Goal: Task Accomplishment & Management: Use online tool/utility

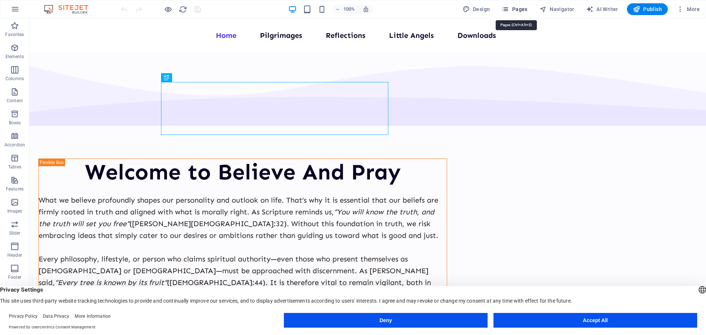
click at [517, 11] on span "Pages" at bounding box center [514, 9] width 26 height 7
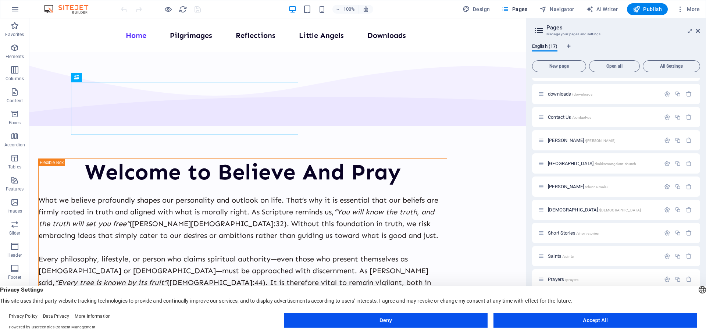
scroll to position [81, 0]
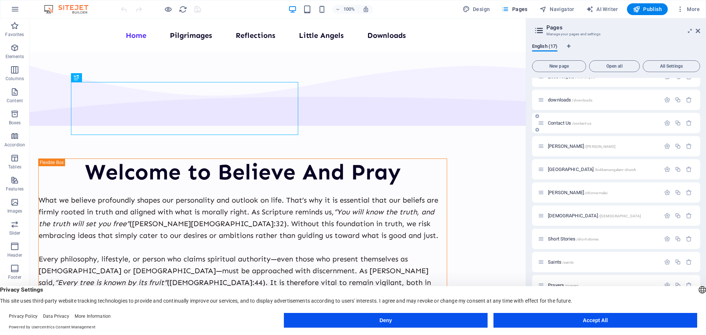
click at [555, 121] on span "Contact Us /contact-us" at bounding box center [569, 123] width 43 height 6
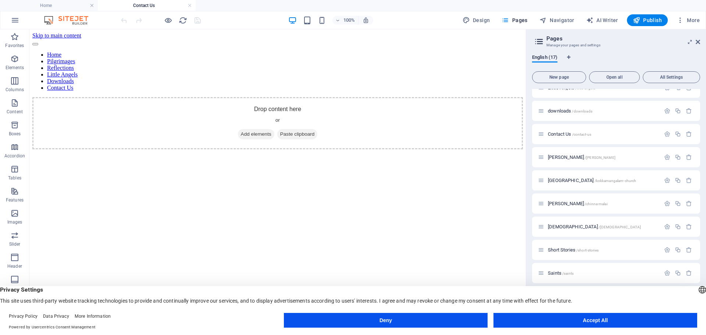
scroll to position [0, 0]
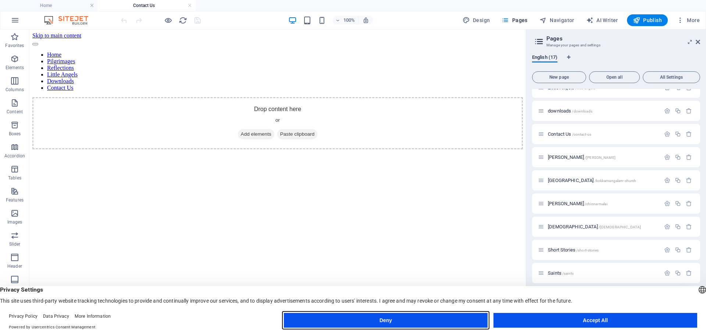
click at [420, 317] on button "Deny" at bounding box center [386, 320] width 204 height 15
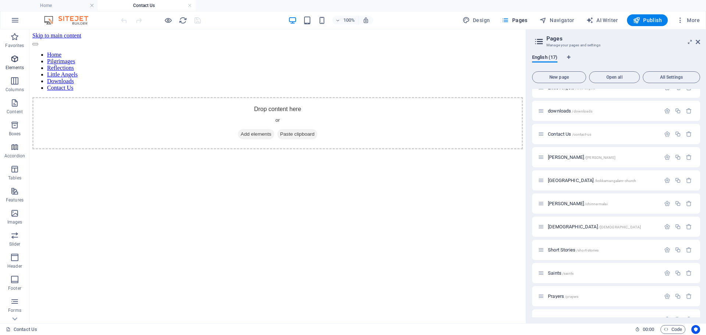
click at [15, 62] on icon "button" at bounding box center [14, 58] width 9 height 9
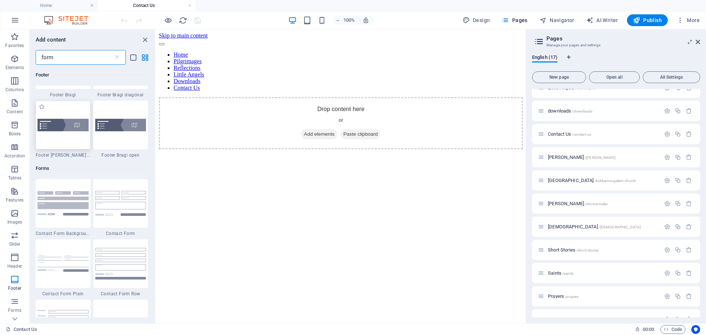
scroll to position [221, 0]
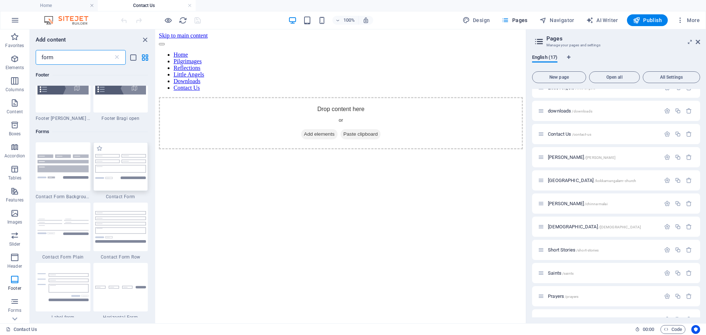
type input "form"
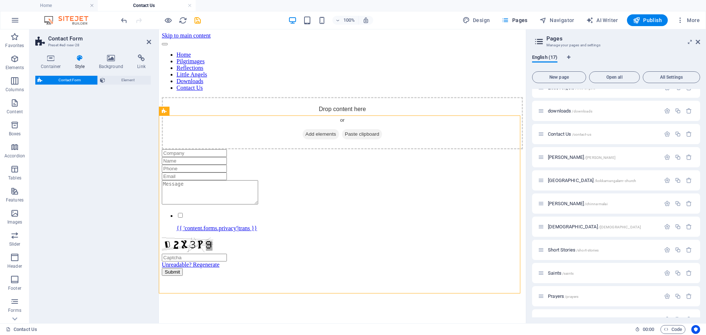
select select "rem"
select select "preset-contact-form-v3-default"
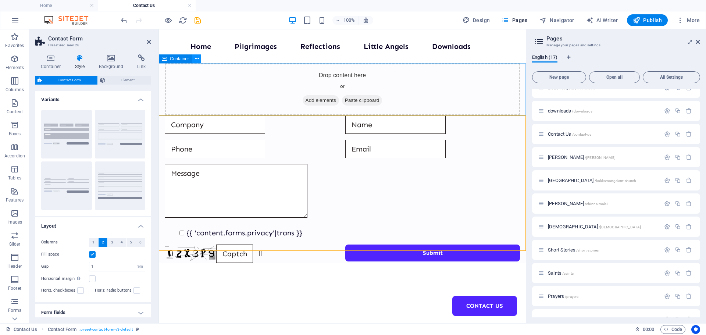
click at [195, 58] on icon at bounding box center [197, 59] width 4 height 8
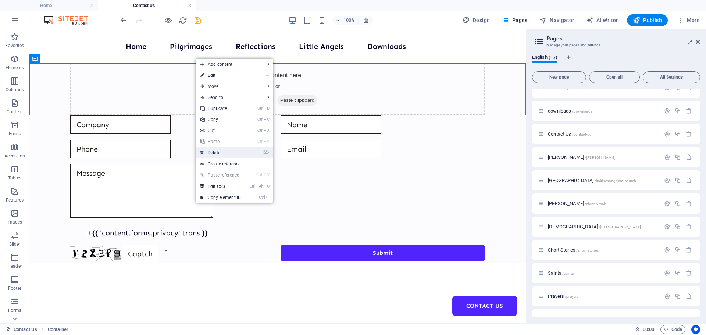
click at [218, 152] on link "⌦ Delete" at bounding box center [220, 152] width 49 height 11
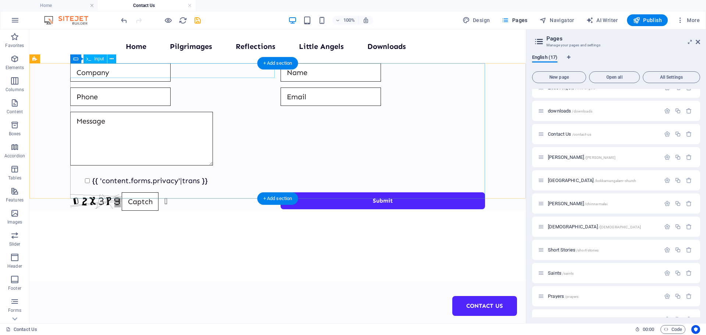
click at [144, 71] on div at bounding box center [172, 72] width 204 height 18
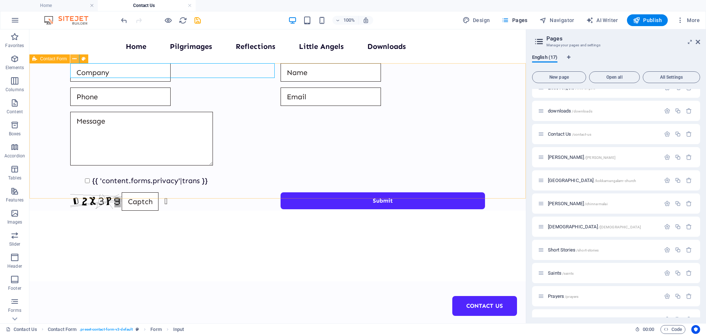
click at [72, 57] on icon at bounding box center [74, 59] width 4 height 8
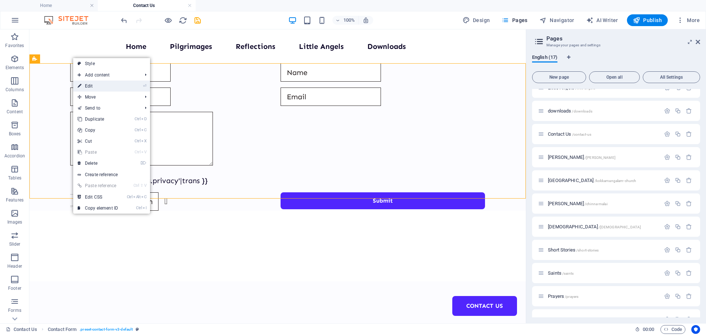
click at [90, 84] on link "⏎ Edit" at bounding box center [97, 86] width 49 height 11
select select "rem"
select select "preset-contact-form-v3-default"
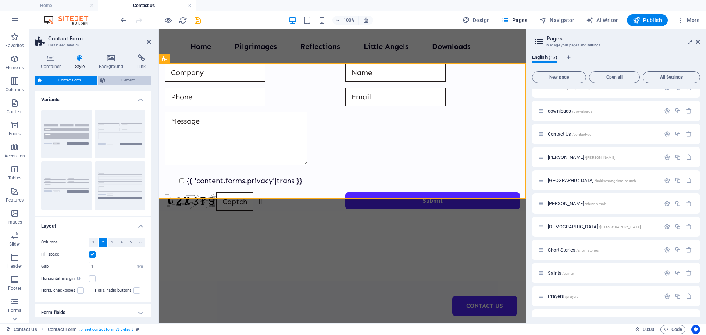
click at [114, 81] on span "Element" at bounding box center [128, 80] width 42 height 9
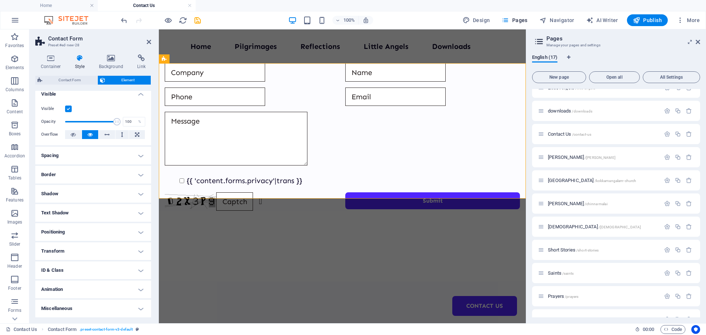
scroll to position [0, 0]
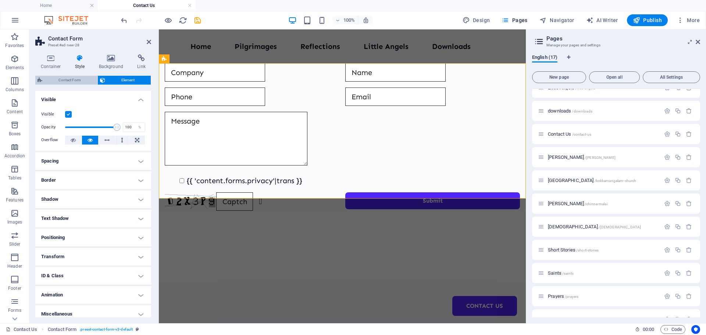
click at [77, 81] on span "Contact Form" at bounding box center [69, 80] width 51 height 9
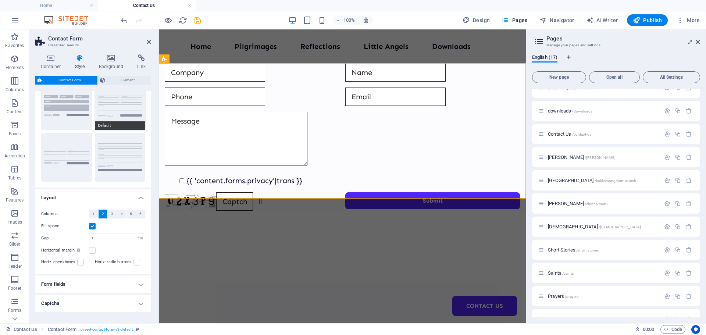
scroll to position [53, 0]
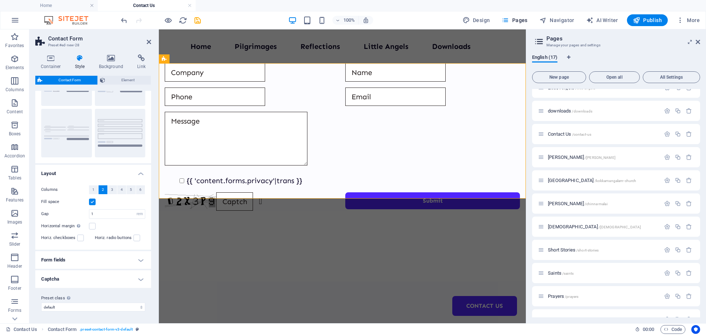
click at [136, 259] on h4 "Form fields" at bounding box center [93, 260] width 116 height 18
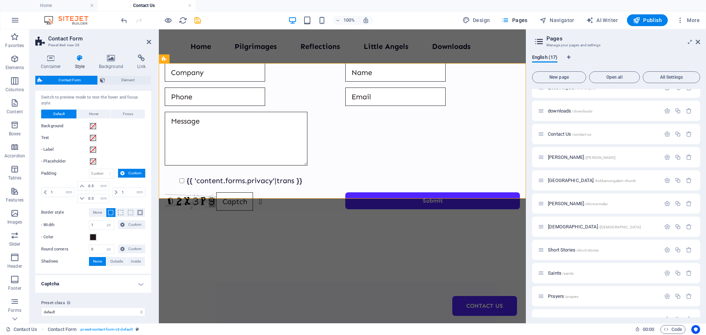
scroll to position [235, 0]
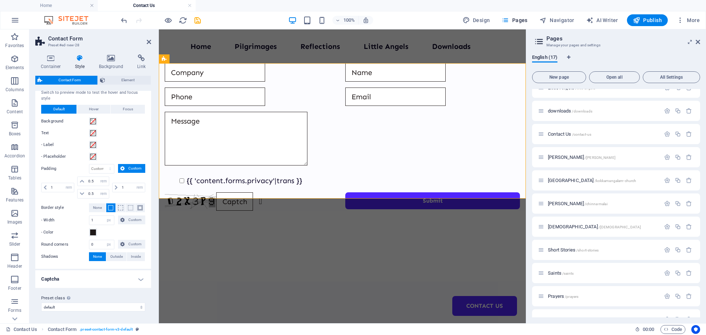
click at [141, 280] on h4 "Captcha" at bounding box center [93, 279] width 116 height 18
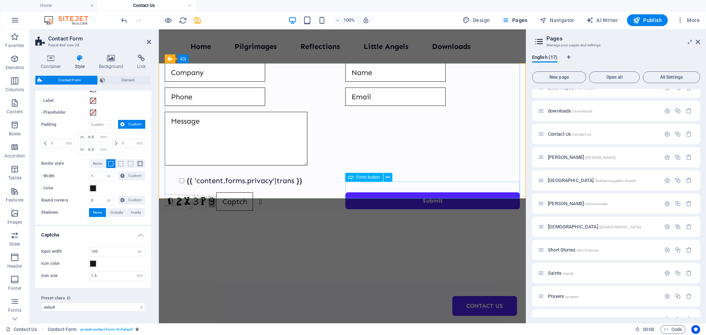
click at [439, 192] on div "Submit" at bounding box center [432, 201] width 175 height 18
click at [387, 178] on icon at bounding box center [388, 178] width 4 height 8
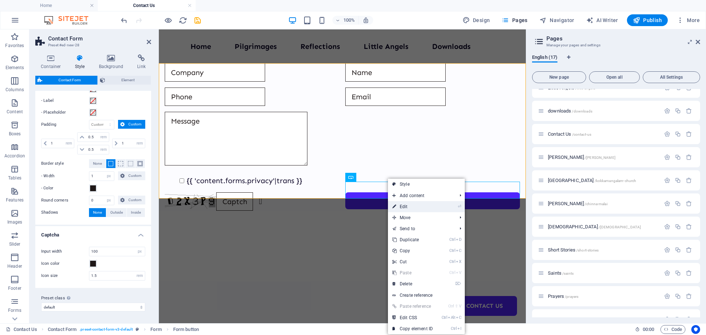
click at [408, 206] on link "⏎ Edit" at bounding box center [412, 206] width 49 height 11
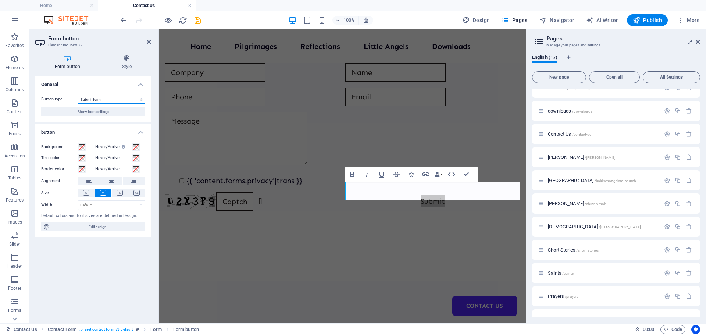
click at [96, 98] on select "Submit form Reset form No action" at bounding box center [111, 99] width 67 height 9
click at [97, 82] on h4 "General" at bounding box center [93, 82] width 116 height 13
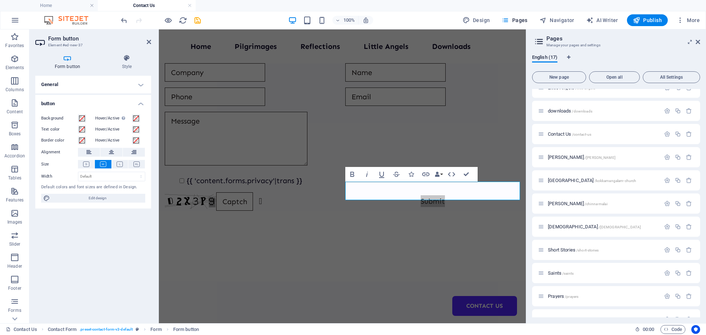
click at [69, 61] on icon at bounding box center [67, 57] width 64 height 7
click at [121, 60] on icon at bounding box center [127, 57] width 49 height 7
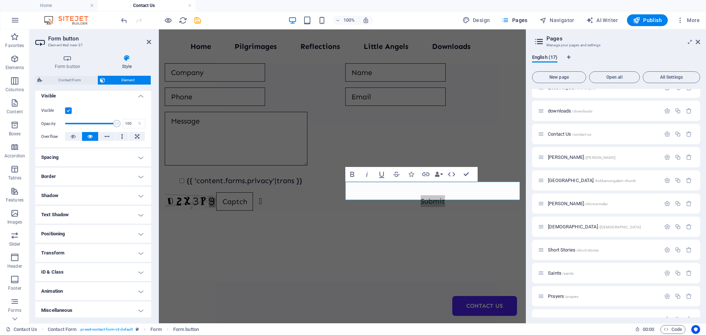
scroll to position [84, 0]
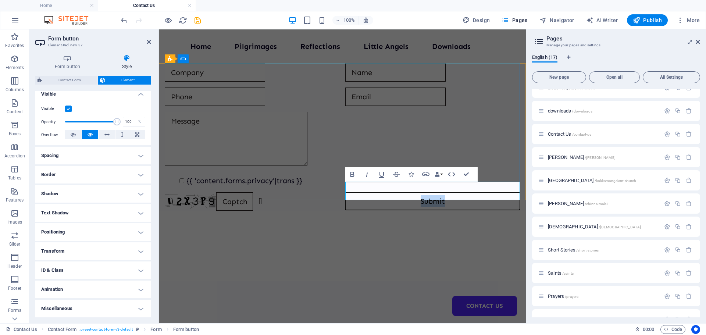
click at [350, 194] on button "Submit" at bounding box center [432, 201] width 175 height 18
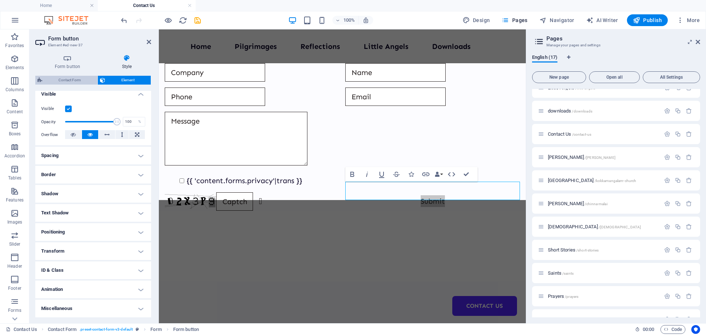
click at [80, 79] on span "Contact Form" at bounding box center [69, 80] width 51 height 9
select select "rem"
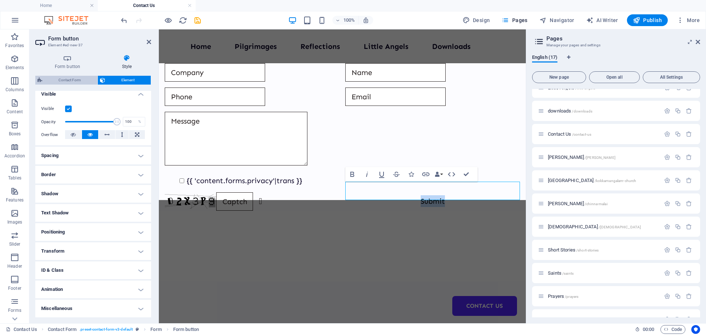
select select "rem"
select select "px"
select select "rem"
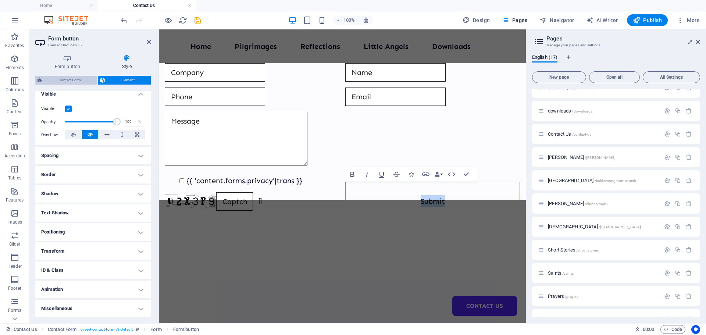
select select "preset-contact-form-v3-default"
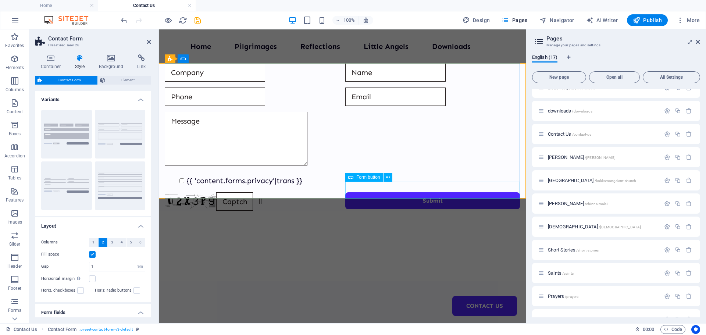
click at [375, 192] on div "Submit" at bounding box center [432, 201] width 175 height 18
click at [381, 192] on div "Submit" at bounding box center [432, 201] width 175 height 18
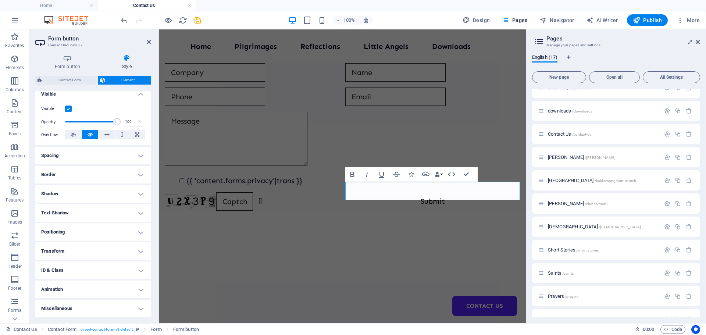
scroll to position [11, 0]
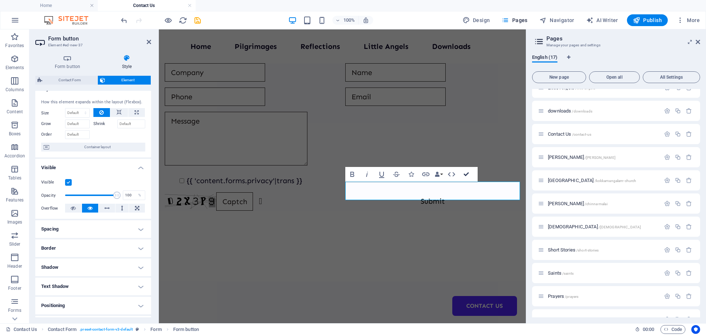
drag, startPoint x: 469, startPoint y: 172, endPoint x: 439, endPoint y: 143, distance: 41.3
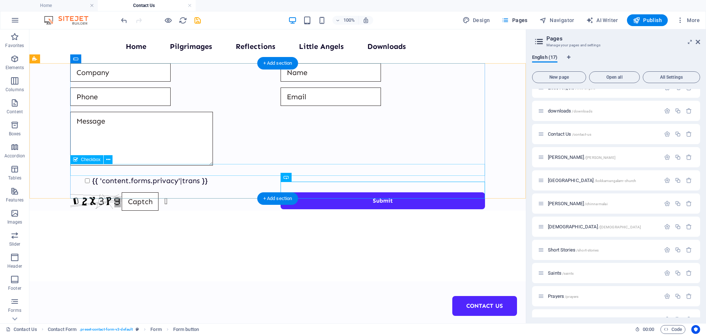
click at [188, 175] on div "{{ 'content.forms.privacy'|trans }}" at bounding box center [277, 181] width 415 height 12
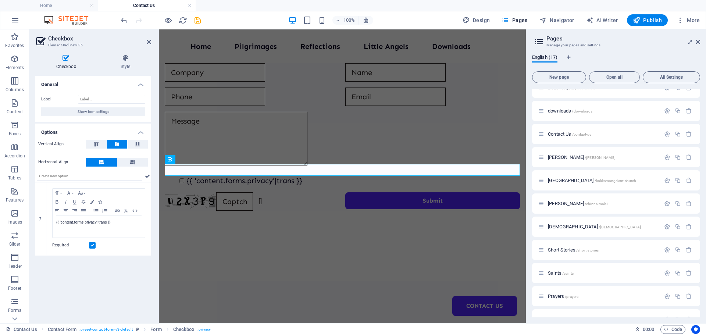
click at [151, 43] on aside "Checkbox Element #ed-new-35 Checkbox Style General Label Show form settings Opt…" at bounding box center [93, 176] width 129 height 294
click at [150, 41] on icon at bounding box center [149, 42] width 4 height 6
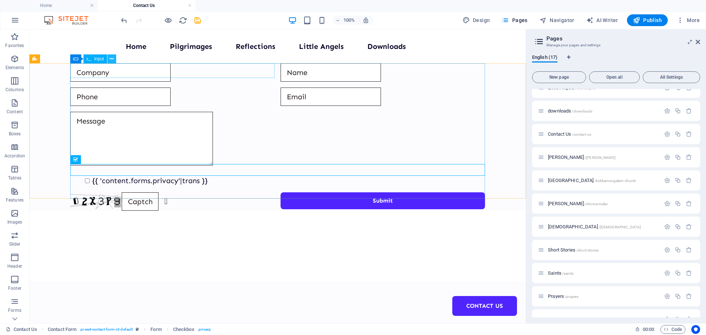
click at [112, 59] on icon at bounding box center [112, 59] width 4 height 8
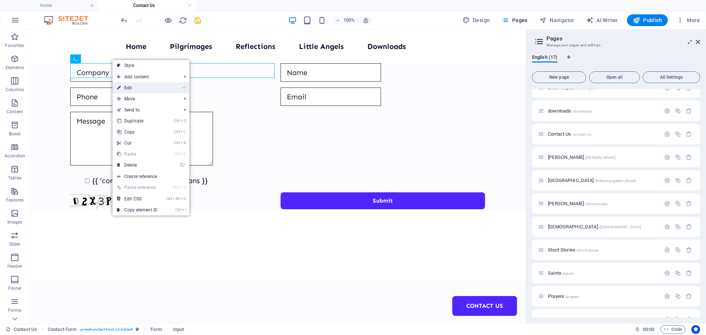
click at [139, 90] on link "⏎ Edit" at bounding box center [136, 87] width 49 height 11
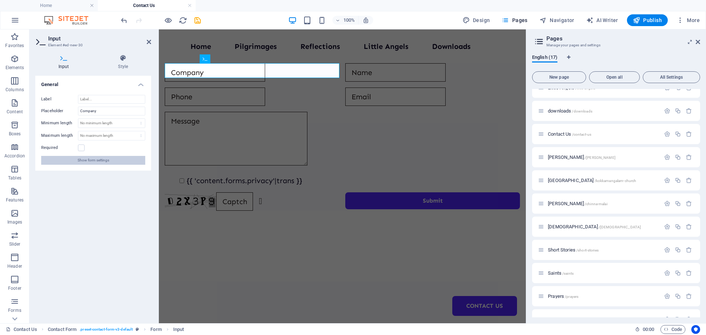
click at [107, 160] on span "Show form settings" at bounding box center [94, 160] width 32 height 9
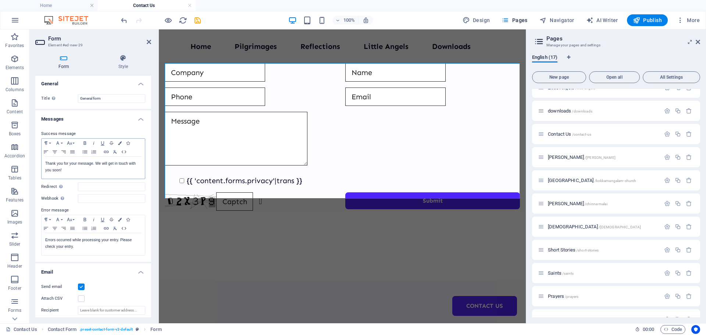
scroll to position [0, 0]
click at [147, 44] on icon at bounding box center [149, 42] width 4 height 6
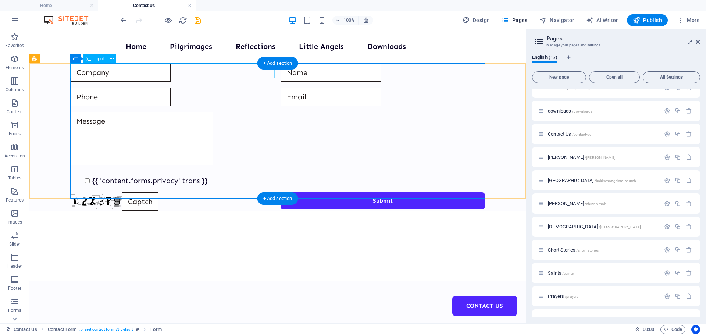
click at [144, 76] on div at bounding box center [172, 72] width 204 height 18
click at [114, 60] on button at bounding box center [111, 58] width 9 height 9
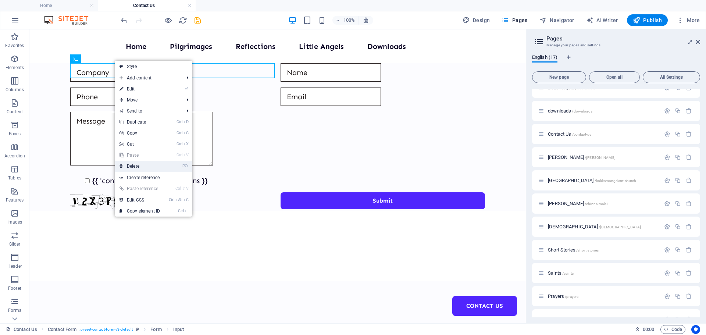
click at [135, 165] on link "⌦ Delete" at bounding box center [139, 166] width 49 height 11
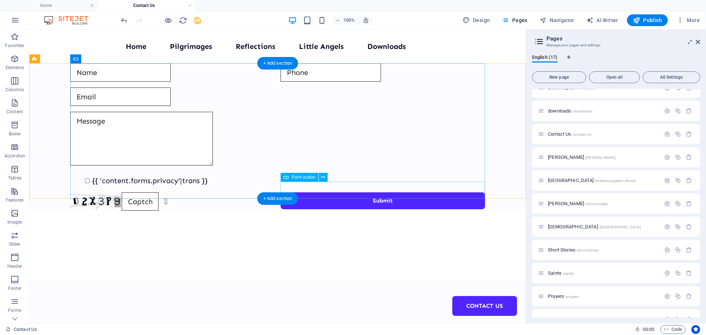
click at [346, 192] on div "Submit" at bounding box center [382, 201] width 204 height 18
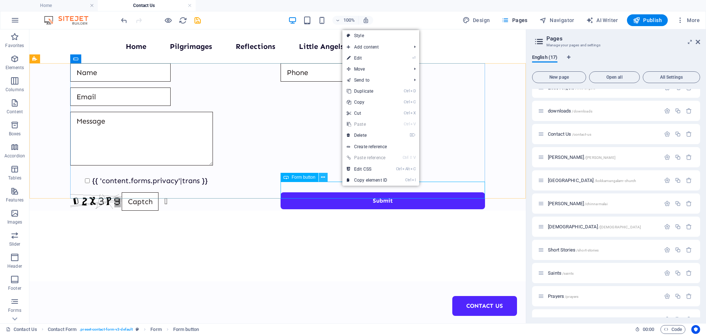
click at [322, 177] on icon at bounding box center [323, 178] width 4 height 8
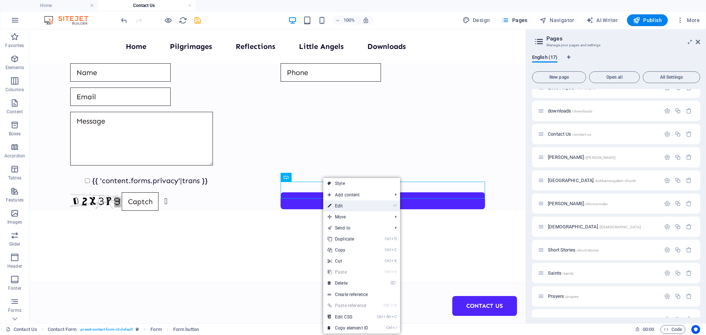
click at [346, 208] on link "⏎ Edit" at bounding box center [347, 205] width 49 height 11
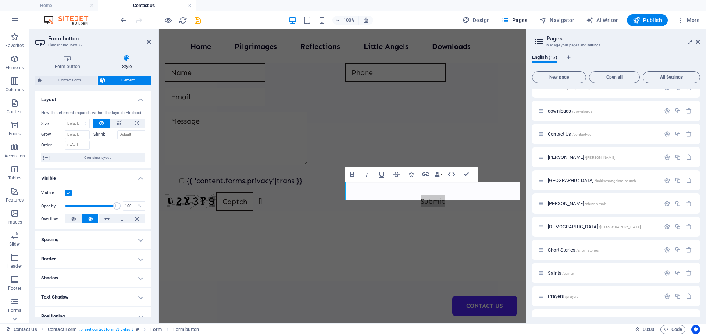
click at [128, 63] on h4 "Style" at bounding box center [127, 61] width 49 height 15
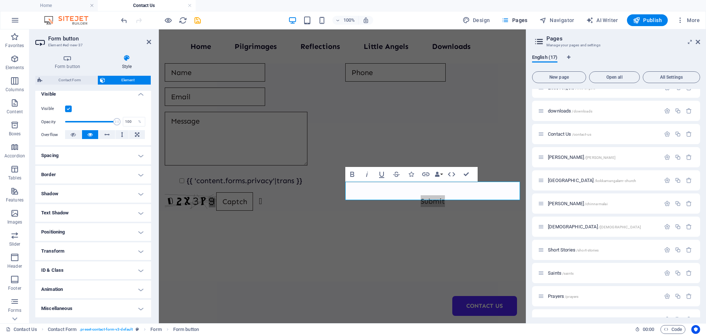
click at [138, 304] on h4 "Miscellaneous" at bounding box center [93, 309] width 116 height 18
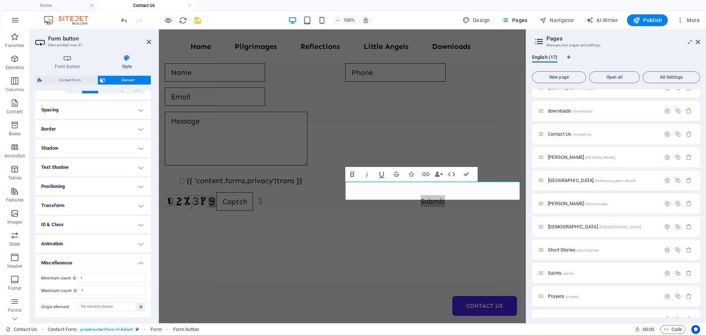
click at [139, 245] on h4 "Animation" at bounding box center [93, 244] width 116 height 18
click at [136, 203] on h4 "ID & Class" at bounding box center [93, 201] width 116 height 18
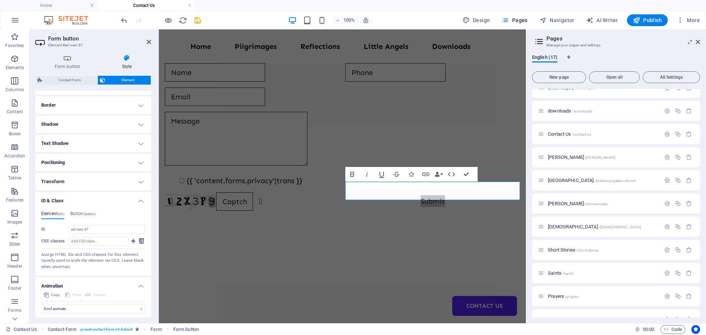
click at [140, 183] on h4 "Transform" at bounding box center [93, 182] width 116 height 18
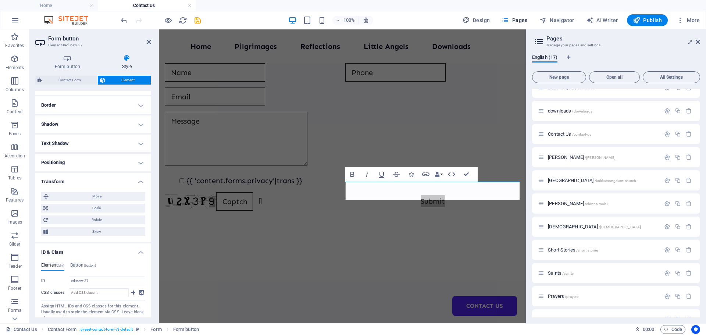
click at [141, 145] on h4 "Text Shadow" at bounding box center [93, 144] width 116 height 18
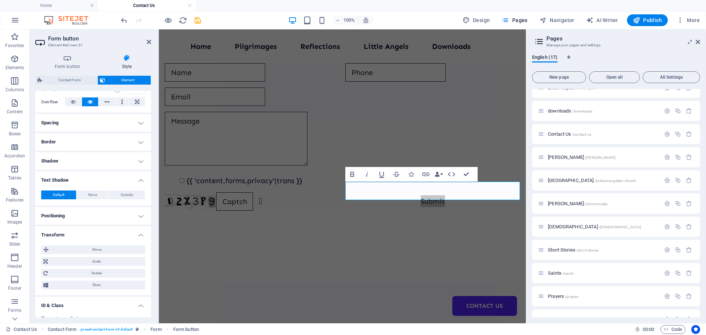
scroll to position [80, 0]
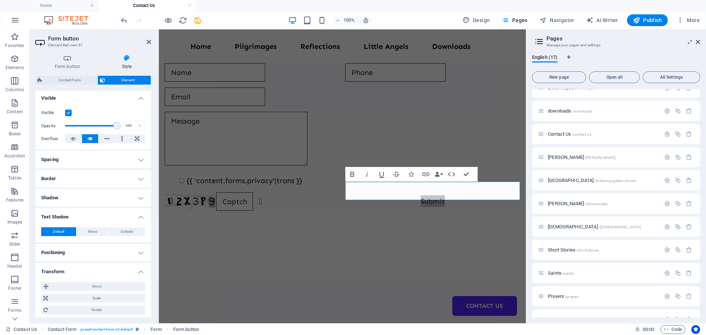
click at [139, 199] on h4 "Shadow" at bounding box center [93, 198] width 116 height 18
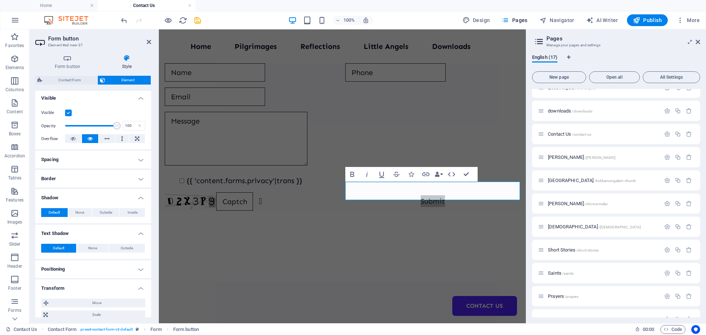
click at [140, 180] on h4 "Border" at bounding box center [93, 179] width 116 height 18
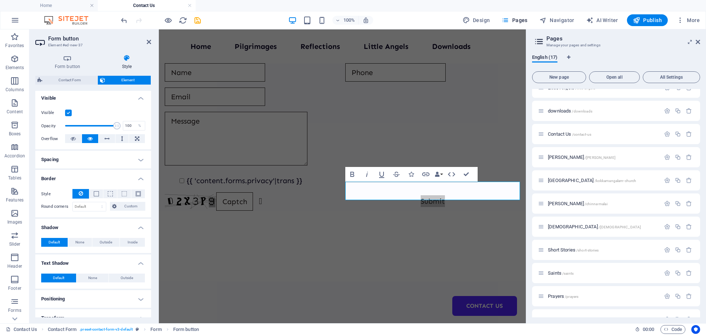
click at [139, 159] on h4 "Spacing" at bounding box center [93, 160] width 116 height 18
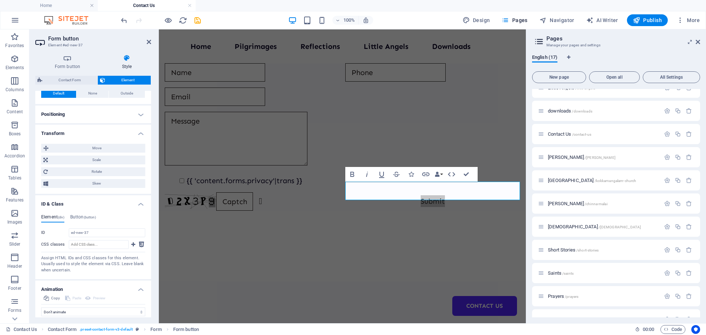
scroll to position [364, 0]
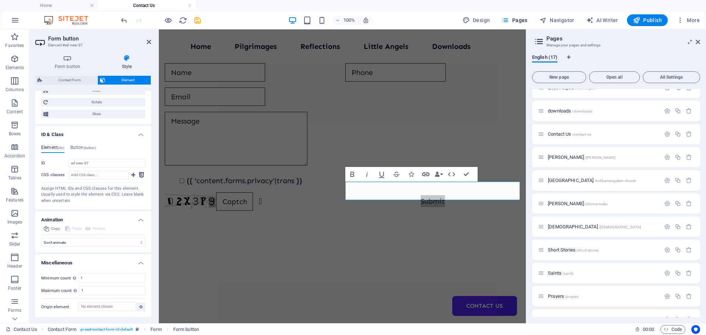
click at [428, 174] on icon "button" at bounding box center [425, 174] width 9 height 9
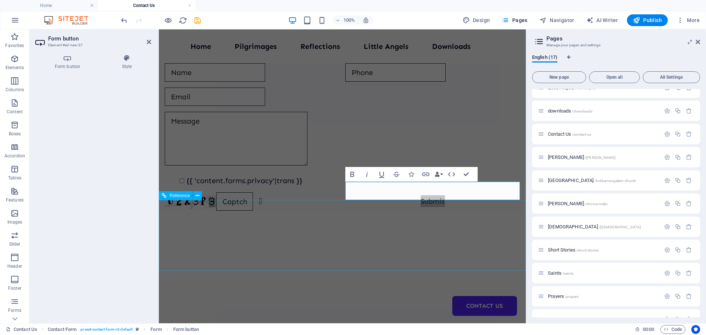
click at [308, 233] on div at bounding box center [342, 246] width 367 height 71
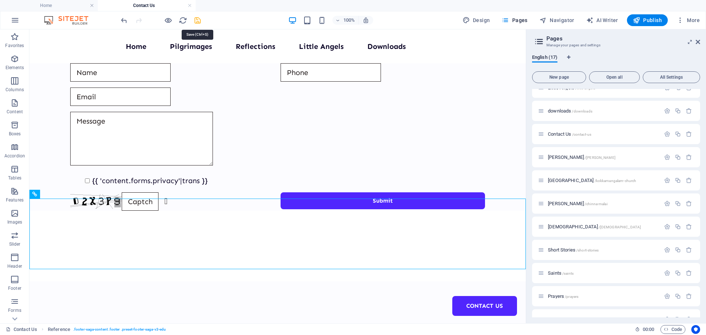
click at [194, 22] on icon "save" at bounding box center [197, 20] width 8 height 8
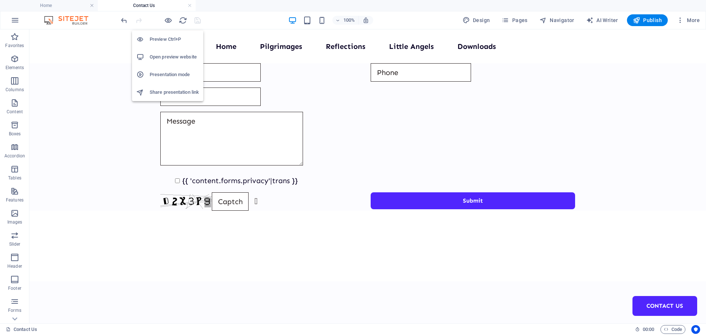
click at [173, 38] on h6 "Preview Ctrl+P" at bounding box center [174, 39] width 49 height 9
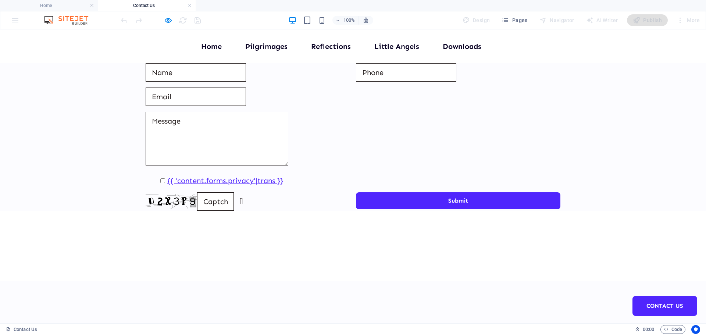
click at [171, 176] on link "{{ 'content.forms.privacy'|trans }}" at bounding box center [225, 180] width 116 height 9
click at [160, 178] on input "{{ 'content.forms.privacy'|trans }}" at bounding box center [162, 180] width 5 height 5
checkbox input "false"
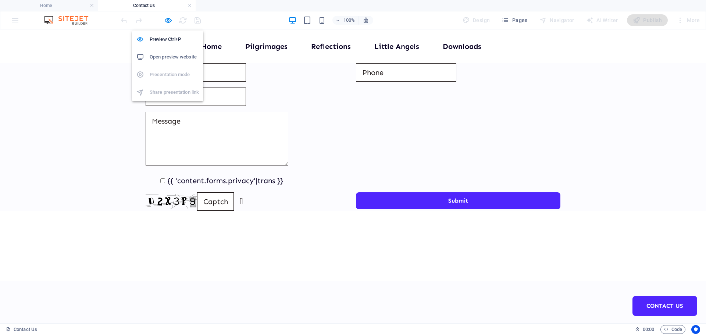
click at [166, 55] on h6 "Open preview website" at bounding box center [174, 57] width 49 height 9
click at [157, 20] on div at bounding box center [153, 20] width 9 height 9
click at [168, 20] on icon "button" at bounding box center [168, 20] width 8 height 8
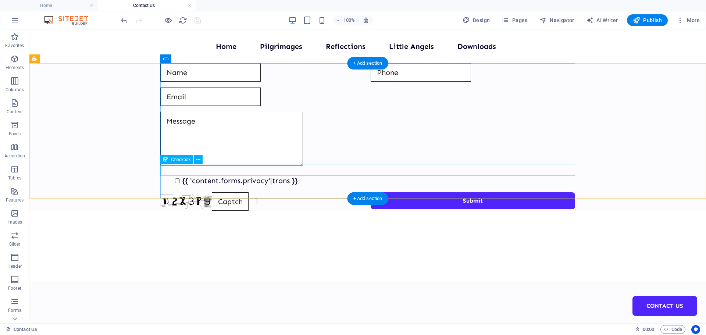
click at [225, 175] on div "{{ 'content.forms.privacy'|trans }}" at bounding box center [367, 181] width 415 height 12
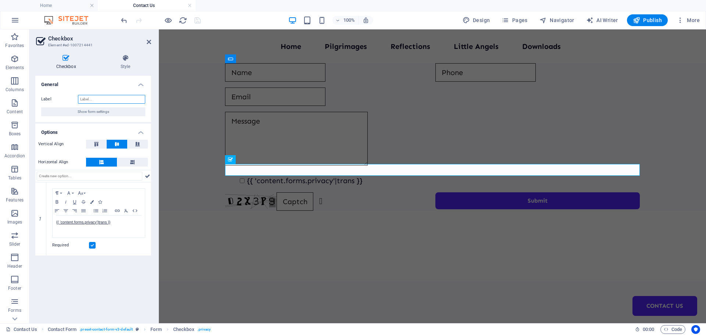
click at [116, 99] on input "Label" at bounding box center [111, 99] width 67 height 9
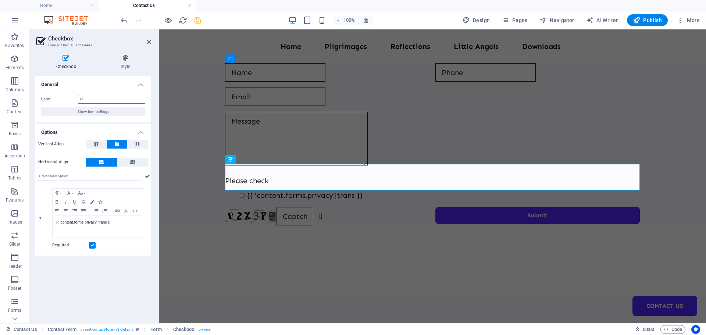
type input "P"
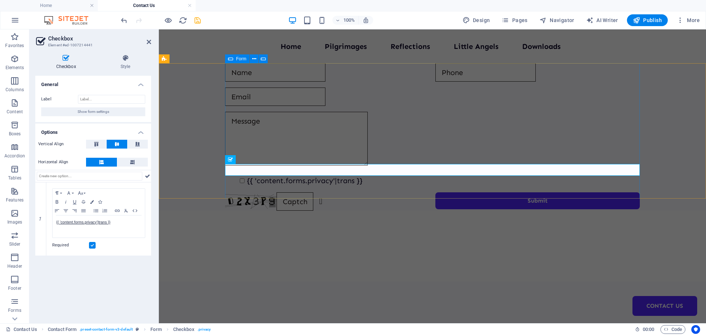
click at [371, 176] on div "{{ 'content.forms.privacy'|trans }} Unreadable? Regenerate Submit" at bounding box center [432, 136] width 415 height 153
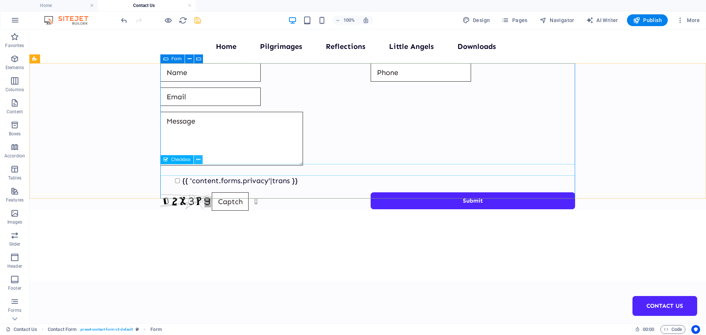
click at [198, 161] on icon at bounding box center [198, 160] width 4 height 8
click at [200, 159] on icon at bounding box center [198, 160] width 4 height 8
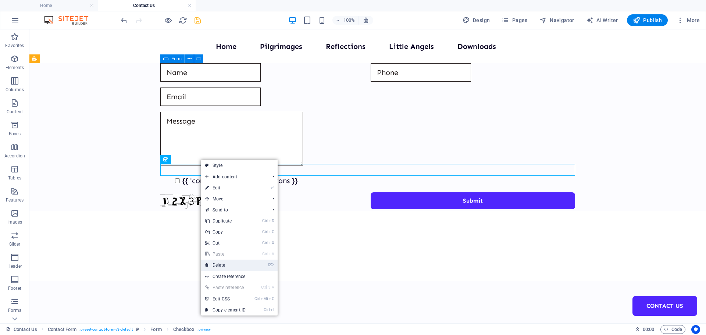
click at [235, 266] on link "⌦ Delete" at bounding box center [225, 265] width 49 height 11
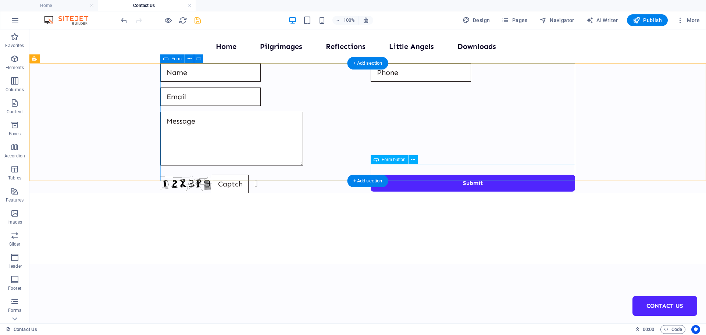
click at [404, 175] on div "Submit" at bounding box center [473, 184] width 204 height 18
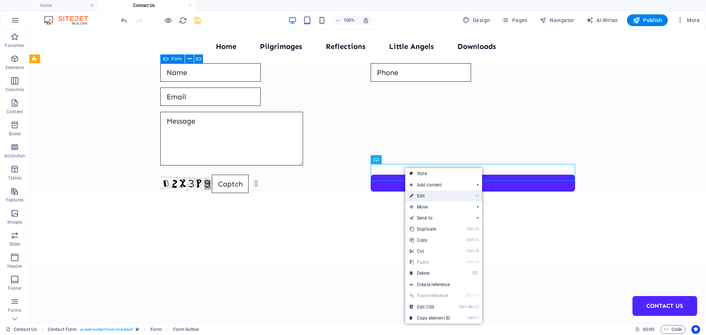
click at [419, 197] on link "⏎ Edit" at bounding box center [429, 195] width 49 height 11
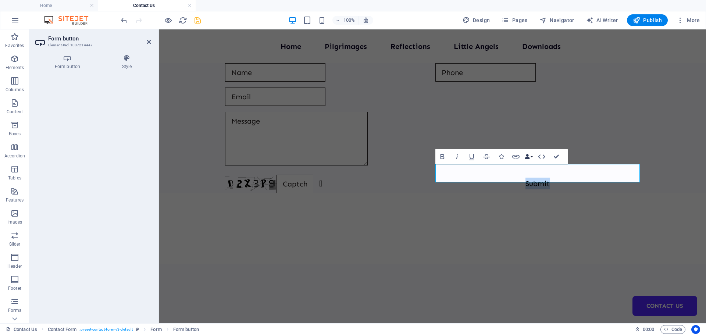
click at [530, 157] on button "Data Bindings" at bounding box center [528, 156] width 10 height 15
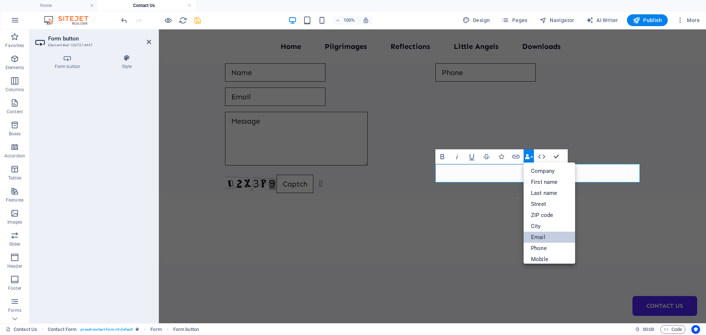
click at [548, 237] on link "Email" at bounding box center [548, 237] width 51 height 11
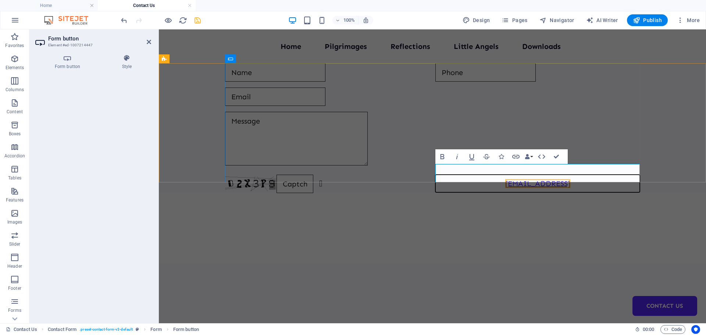
click at [547, 179] on link "[EMAIL_ADDRESS]" at bounding box center [537, 183] width 65 height 9
click at [530, 157] on button "Data Bindings" at bounding box center [528, 156] width 10 height 15
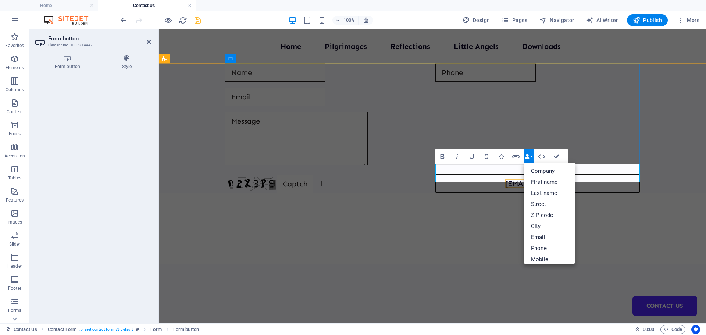
click at [446, 175] on button "[EMAIL_ADDRESS]" at bounding box center [537, 184] width 204 height 18
click at [577, 135] on div at bounding box center [432, 140] width 415 height 57
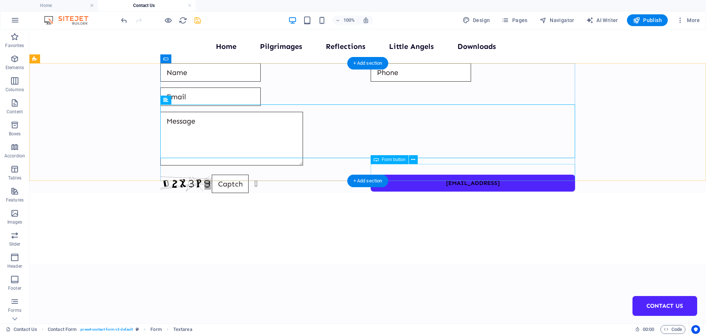
click at [402, 175] on div "[EMAIL_ADDRESS]" at bounding box center [473, 184] width 204 height 18
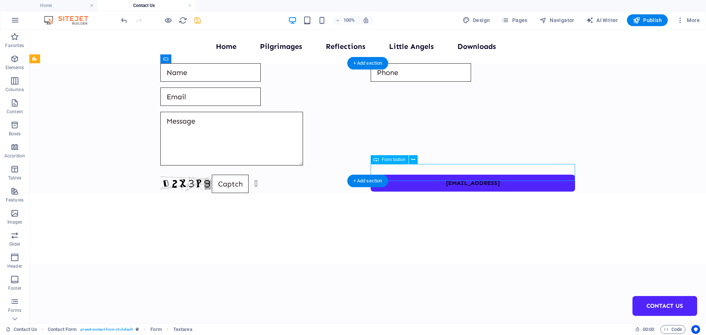
click at [402, 175] on div "[EMAIL_ADDRESS]" at bounding box center [473, 184] width 204 height 18
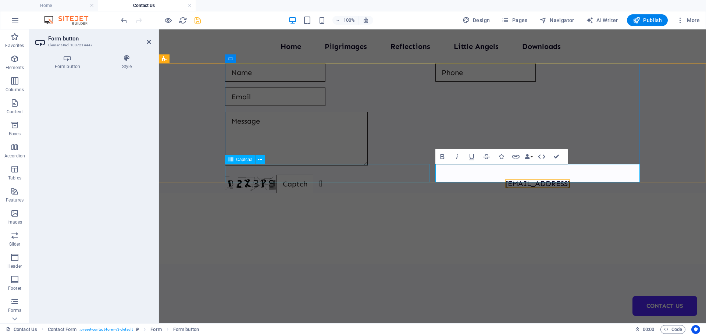
type button "Submit"
click at [532, 155] on button "Data Bindings" at bounding box center [528, 156] width 10 height 15
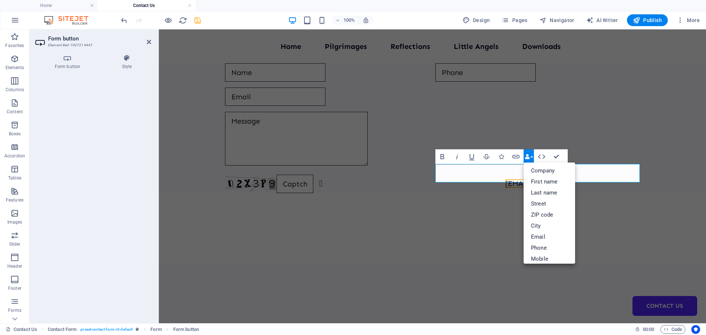
scroll to position [0, 0]
click at [539, 154] on icon "button" at bounding box center [541, 156] width 9 height 9
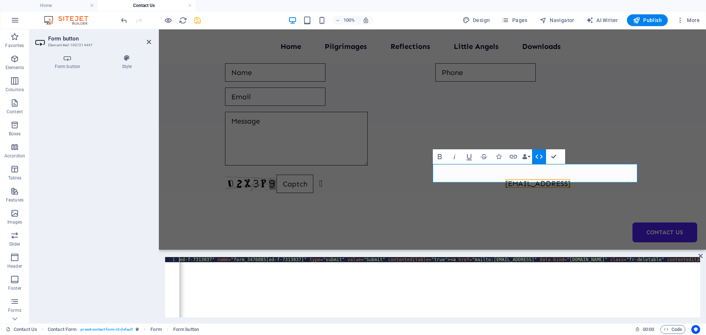
scroll to position [0, 71]
drag, startPoint x: 566, startPoint y: 260, endPoint x: 459, endPoint y: 260, distance: 107.0
click at [459, 260] on div "< button id = "form_3476085_ed-f-7313037" name = "form_3476085[ed-f-7313037]" t…" at bounding box center [497, 291] width 778 height 69
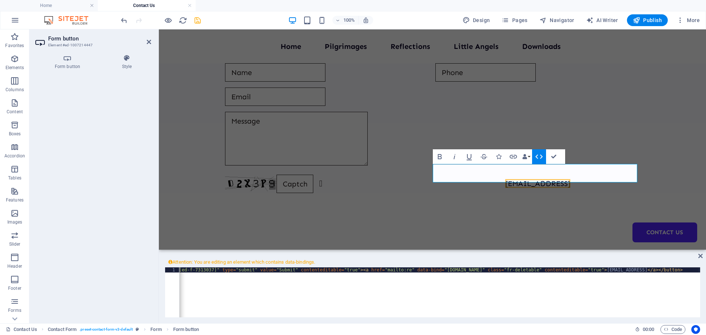
scroll to position [0, 156]
click at [603, 299] on div "< button id = "form_3476085_ed-f-7313037" name = "form_3476085[ed-f-7313037]" t…" at bounding box center [361, 296] width 677 height 59
click at [378, 269] on div "< button id = "form_3476085_ed-f-7313037" name = "form_3476085[ed-f-7313037]" t…" at bounding box center [361, 296] width 677 height 59
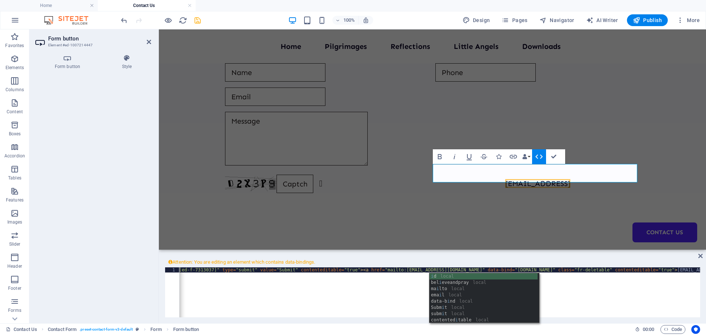
scroll to position [0, 33]
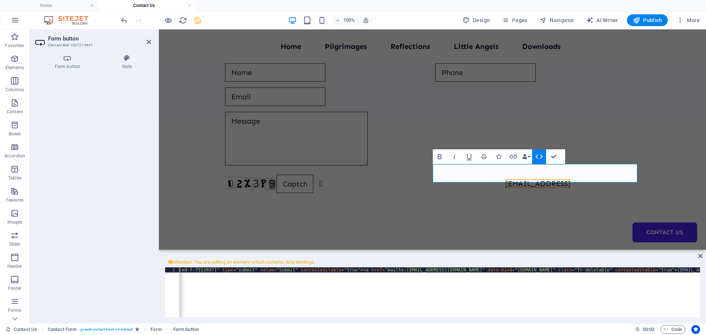
click at [408, 259] on span "Attention: You are editing an element which contains data-bindings." at bounding box center [432, 262] width 535 height 10
drag, startPoint x: 665, startPoint y: 270, endPoint x: 560, endPoint y: 269, distance: 104.8
click at [560, 269] on div "< button id = "form_3476085_ed-f-7313037" name = "form_3476085[ed-f-7313037]" t…" at bounding box center [333, 296] width 734 height 59
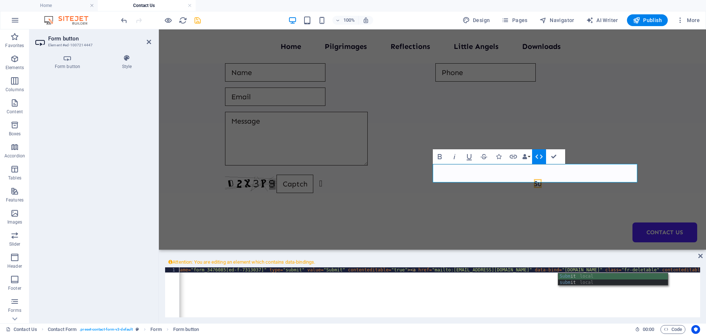
scroll to position [0, 49]
type textarea "<button id="form_3476085_ed-f-7313037" name="form_3476085[ed-f-7313037]" type="…"
click at [540, 289] on div "< button id = "form_3476085_ed-f-7313037" name = "form_3476085[ed-f-7313037]" t…" at bounding box center [379, 296] width 642 height 59
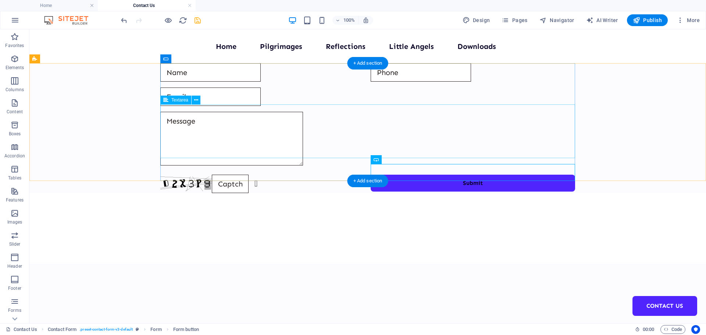
click at [239, 112] on div at bounding box center [367, 140] width 415 height 57
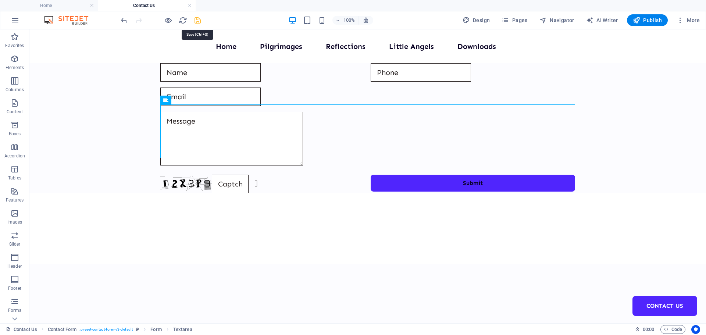
click at [196, 18] on icon "save" at bounding box center [197, 20] width 8 height 8
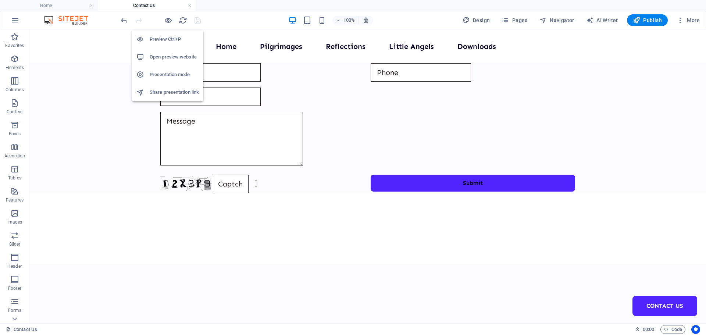
click at [171, 57] on h6 "Open preview website" at bounding box center [174, 57] width 49 height 9
click at [167, 18] on icon "button" at bounding box center [168, 20] width 8 height 8
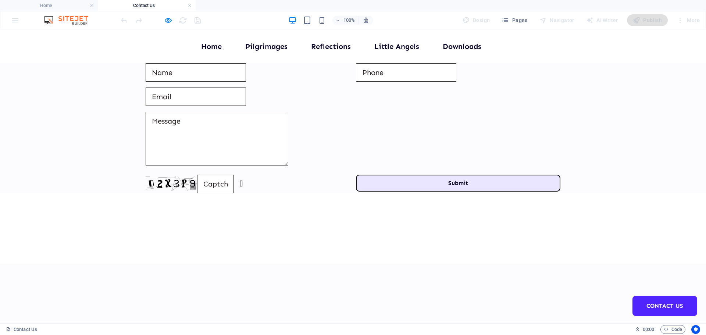
click at [435, 175] on button "Submit" at bounding box center [458, 183] width 204 height 17
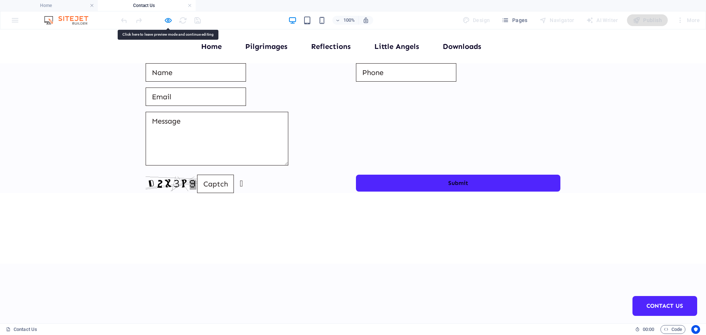
click at [467, 163] on form "Unreadable? Regenerate Submit" at bounding box center [353, 128] width 421 height 136
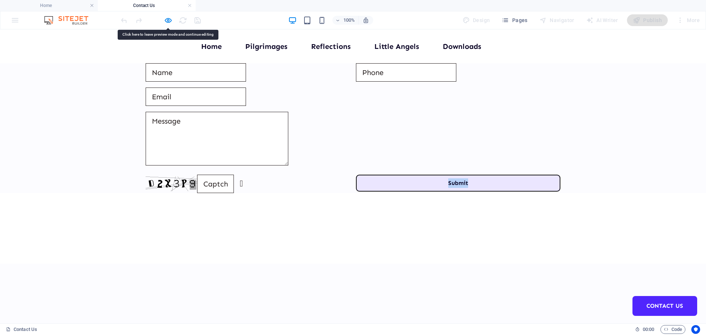
click at [468, 175] on button "Submit" at bounding box center [458, 183] width 204 height 17
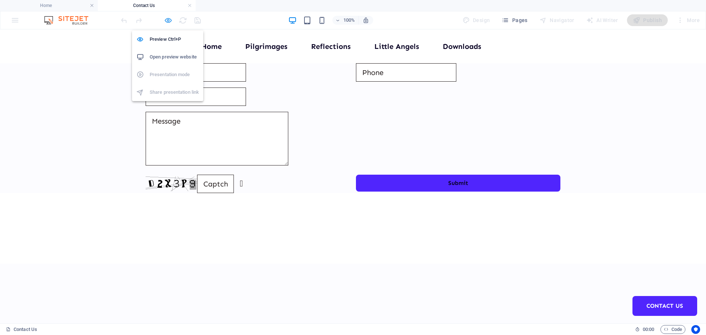
click at [166, 20] on icon "button" at bounding box center [168, 20] width 8 height 8
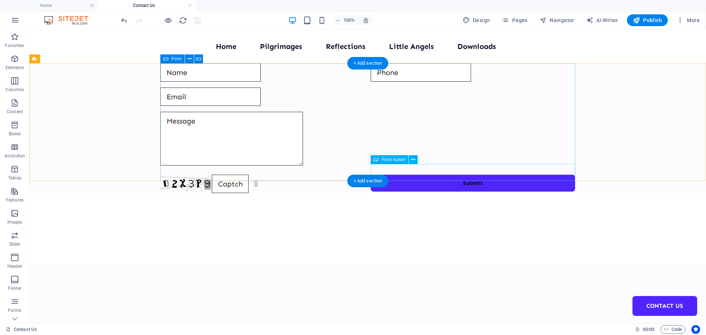
click at [423, 175] on div "Submit" at bounding box center [473, 184] width 204 height 18
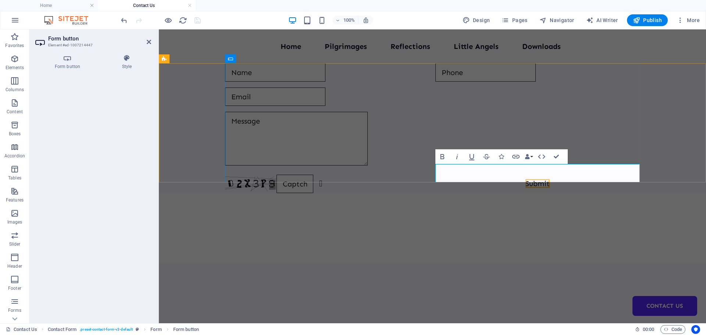
click at [509, 175] on button "Submit" at bounding box center [537, 184] width 204 height 18
click at [529, 154] on icon "button" at bounding box center [527, 156] width 5 height 5
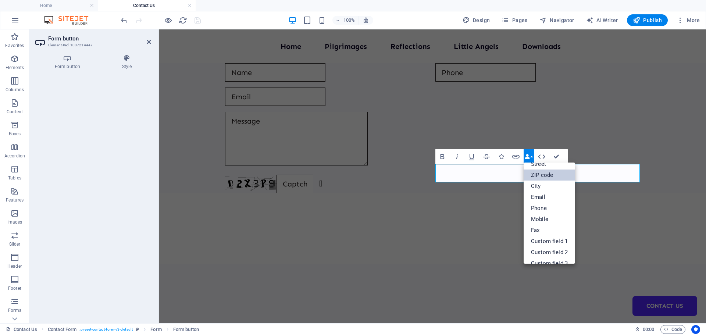
scroll to position [81, 0]
click at [478, 178] on button "Submit" at bounding box center [537, 184] width 204 height 18
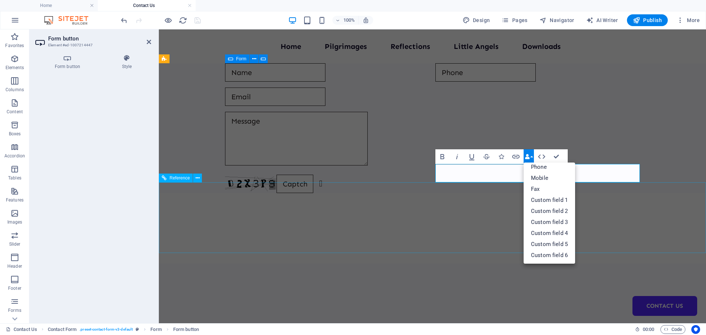
click at [408, 228] on div at bounding box center [432, 228] width 547 height 71
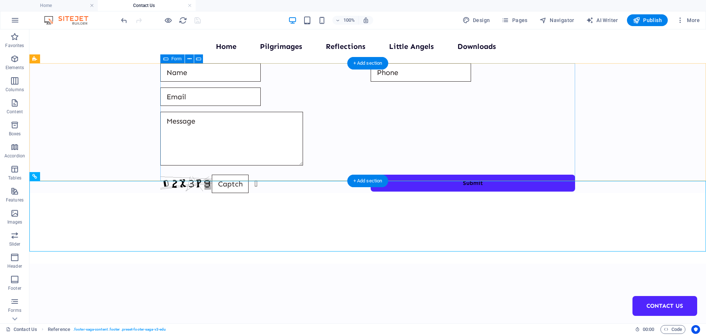
click at [498, 162] on div "Unreadable? Regenerate Submit" at bounding box center [367, 128] width 415 height 136
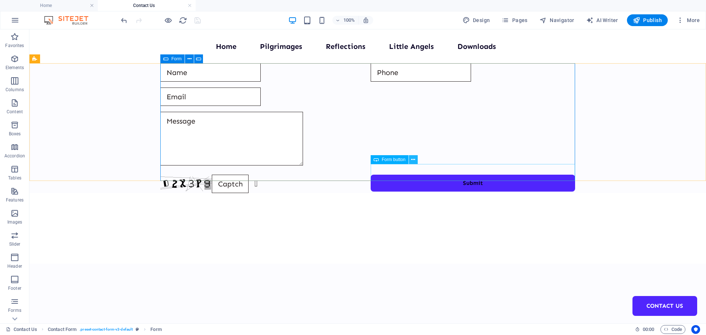
click at [415, 161] on icon at bounding box center [413, 160] width 4 height 8
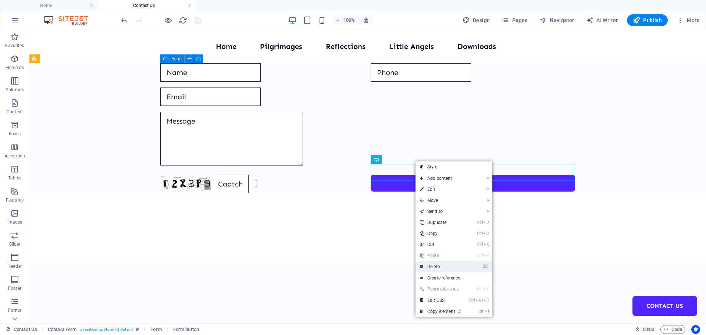
click at [436, 263] on link "⌦ Delete" at bounding box center [439, 266] width 49 height 11
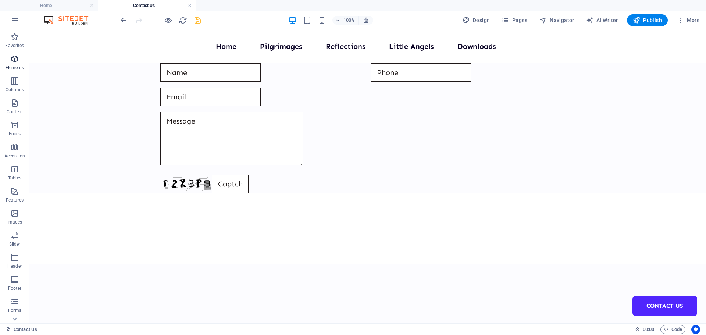
click at [14, 61] on icon "button" at bounding box center [14, 58] width 9 height 9
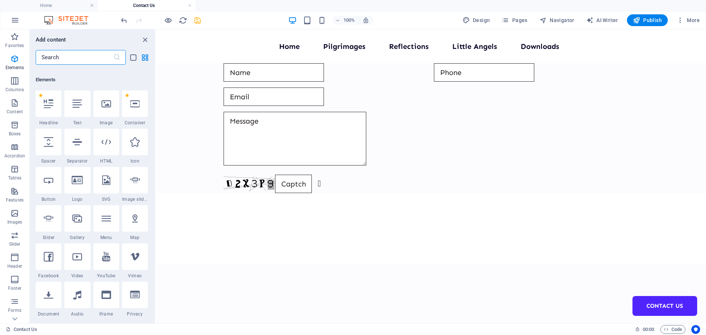
scroll to position [78, 0]
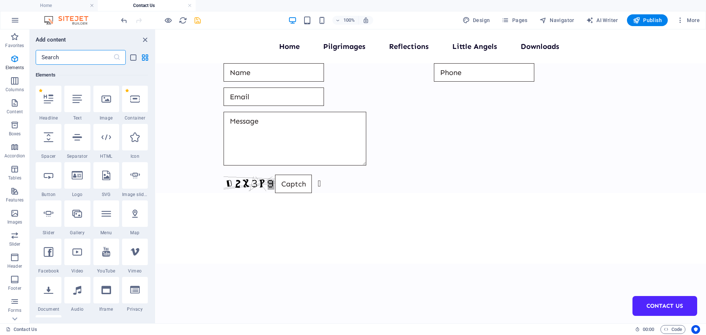
click at [89, 57] on input "text" at bounding box center [75, 57] width 78 height 15
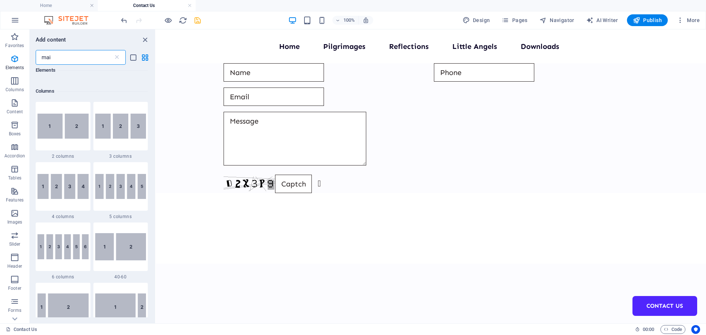
scroll to position [0, 0]
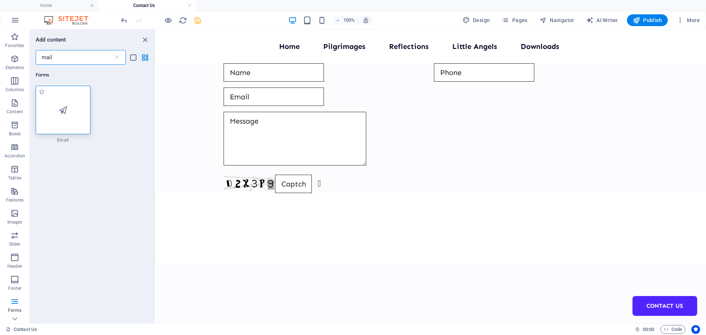
type input "mail"
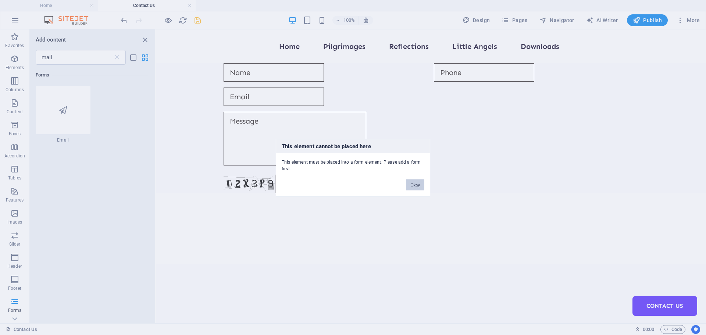
click at [420, 185] on button "Okay" at bounding box center [415, 184] width 18 height 11
click at [419, 188] on button "Okay" at bounding box center [415, 184] width 18 height 11
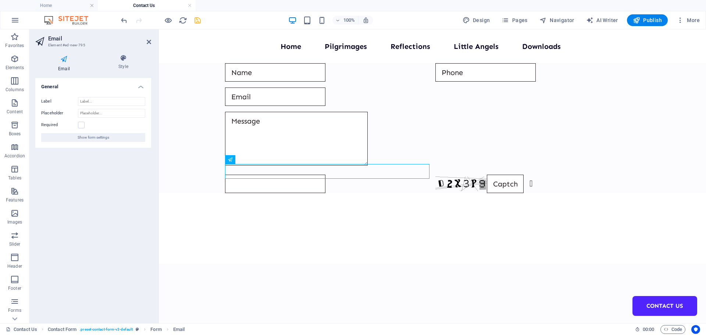
click at [62, 59] on icon at bounding box center [63, 59] width 57 height 10
click at [89, 137] on span "Show form settings" at bounding box center [94, 137] width 32 height 9
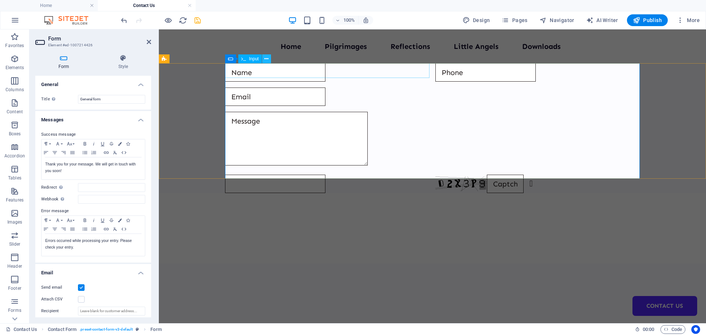
click at [265, 58] on icon at bounding box center [266, 59] width 4 height 8
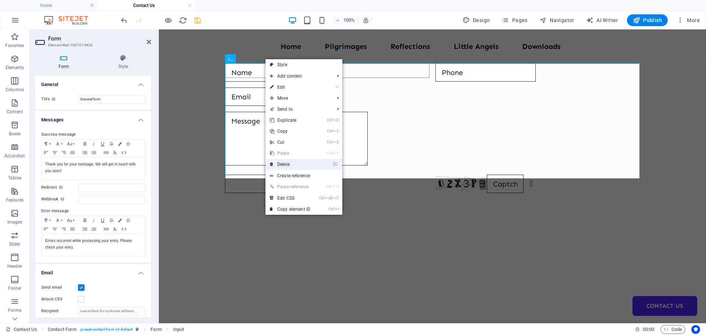
click at [287, 165] on link "⌦ Delete" at bounding box center [289, 164] width 49 height 11
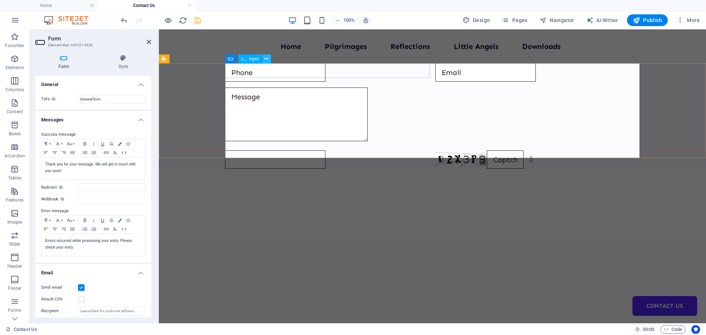
click at [268, 56] on icon at bounding box center [266, 59] width 4 height 8
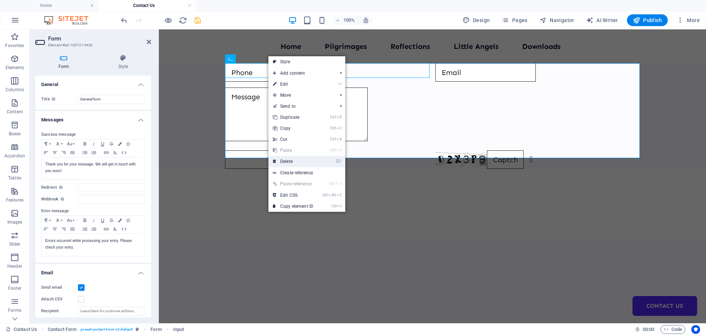
click at [297, 162] on link "⌦ Delete" at bounding box center [292, 161] width 49 height 11
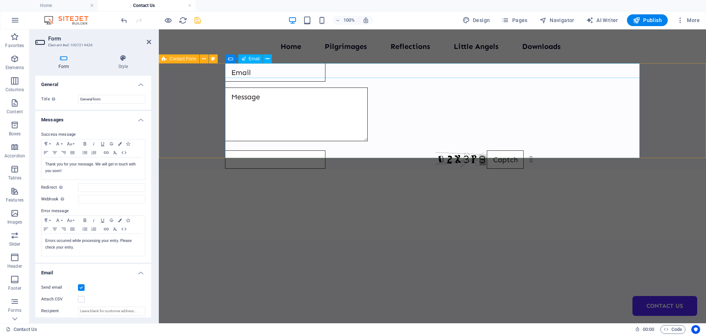
click at [271, 69] on input "email" at bounding box center [275, 72] width 100 height 18
click at [205, 60] on icon at bounding box center [204, 59] width 4 height 8
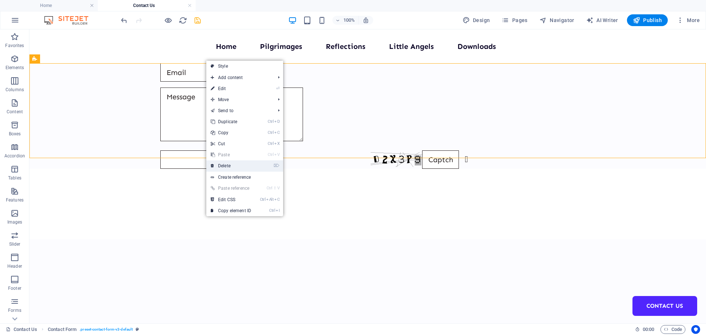
click at [232, 166] on link "⌦ Delete" at bounding box center [230, 165] width 49 height 11
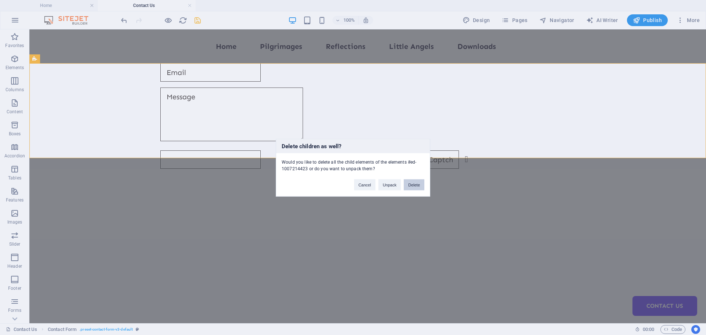
click at [412, 185] on button "Delete" at bounding box center [414, 184] width 21 height 11
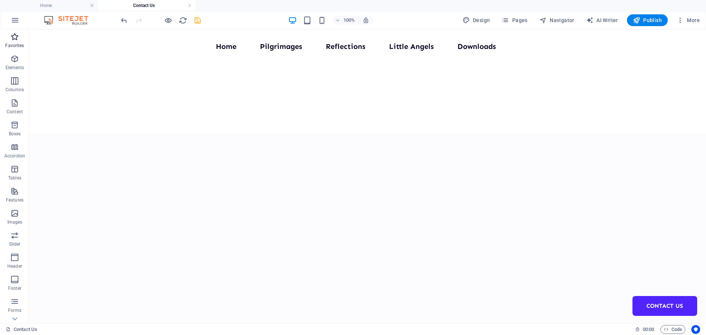
click at [14, 42] on span "Favorites" at bounding box center [14, 41] width 29 height 18
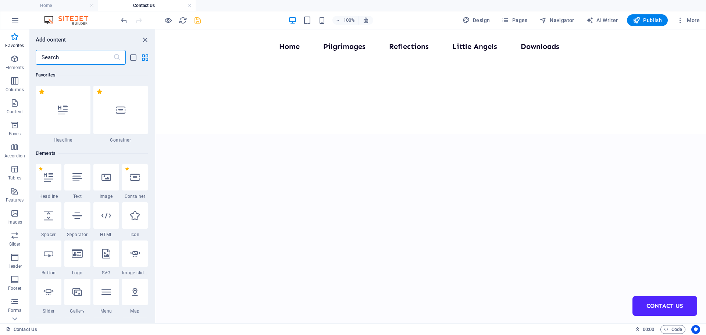
click at [82, 55] on input "text" at bounding box center [75, 57] width 78 height 15
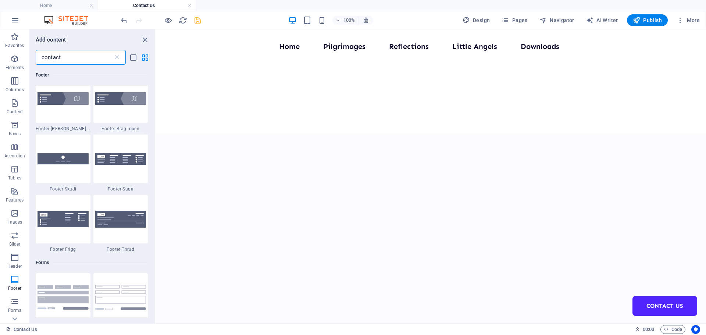
scroll to position [441, 0]
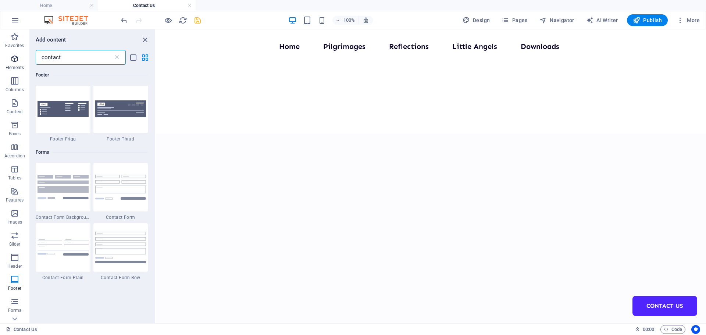
drag, startPoint x: 67, startPoint y: 58, endPoint x: 0, endPoint y: 54, distance: 67.0
click at [0, 54] on div "Favorites Elements Columns Content Boxes Accordion Tables Features Images Slide…" at bounding box center [78, 176] width 156 height 294
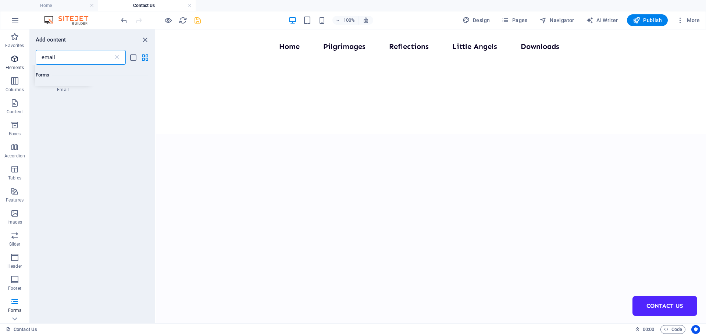
scroll to position [0, 0]
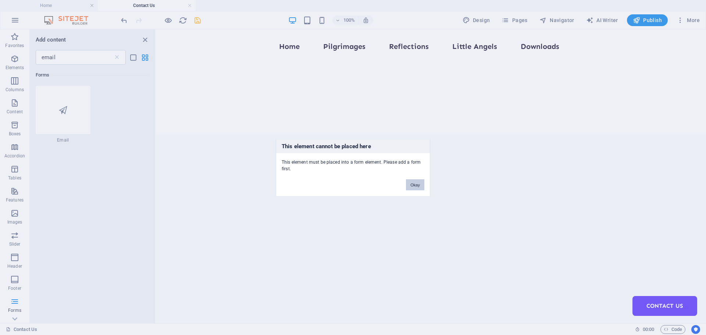
click at [420, 187] on button "Okay" at bounding box center [415, 184] width 18 height 11
click at [418, 186] on button "Okay" at bounding box center [415, 184] width 18 height 11
click at [419, 185] on button "Okay" at bounding box center [415, 184] width 18 height 11
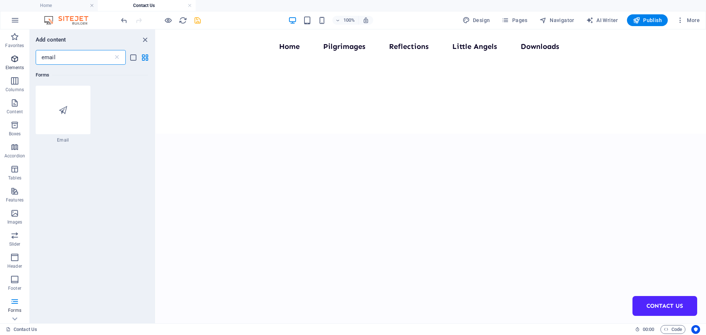
drag, startPoint x: 69, startPoint y: 53, endPoint x: 0, endPoint y: 62, distance: 69.8
click at [0, 62] on div "Favorites Elements Columns Content Boxes Accordion Tables Features Images Slide…" at bounding box center [78, 176] width 156 height 294
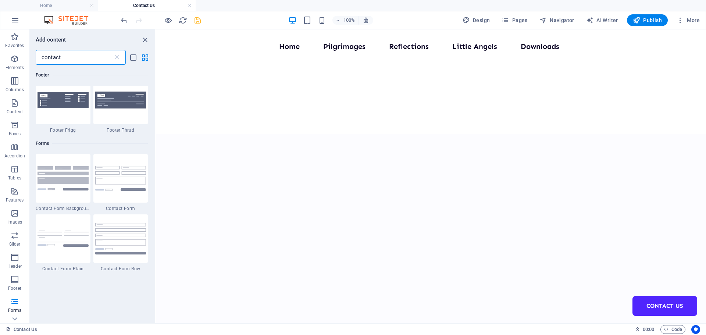
scroll to position [441, 0]
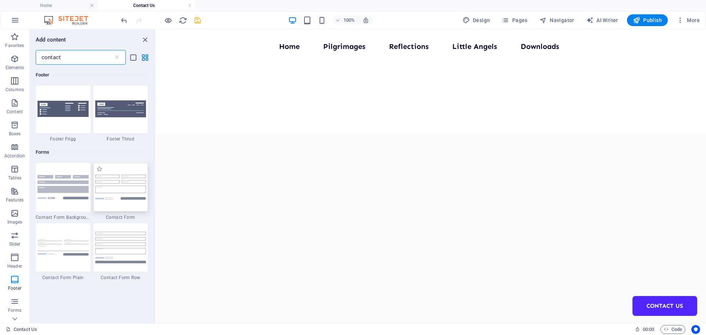
type input "contact"
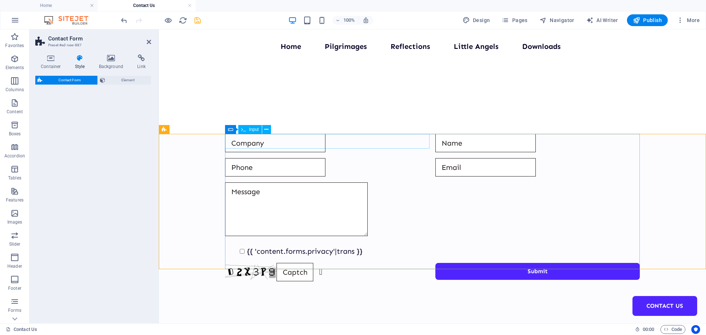
select select "rem"
select select "preset-contact-form-v3-default"
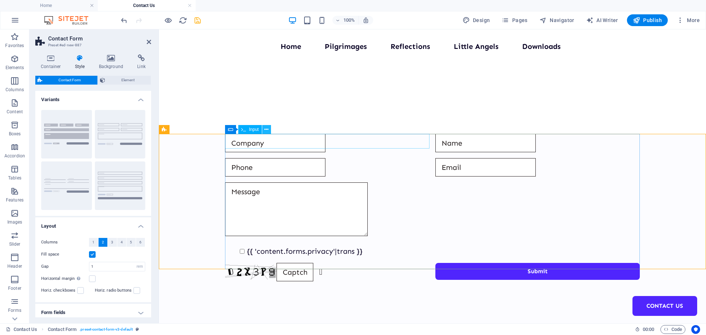
click at [266, 129] on icon at bounding box center [266, 130] width 4 height 8
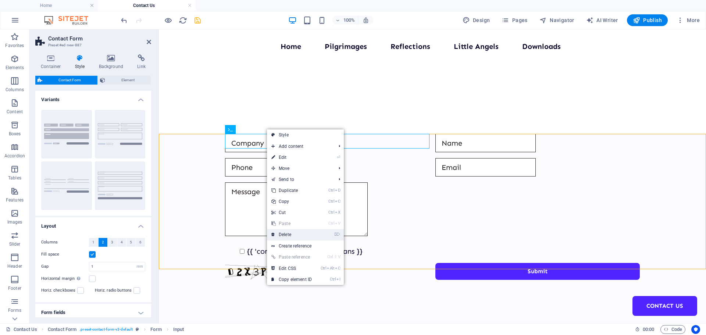
click at [283, 230] on link "⌦ Delete" at bounding box center [291, 234] width 49 height 11
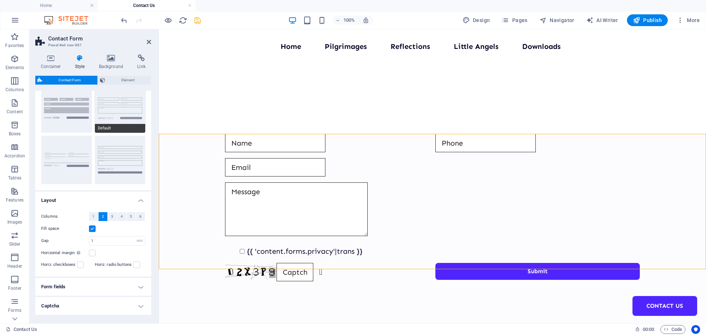
scroll to position [53, 0]
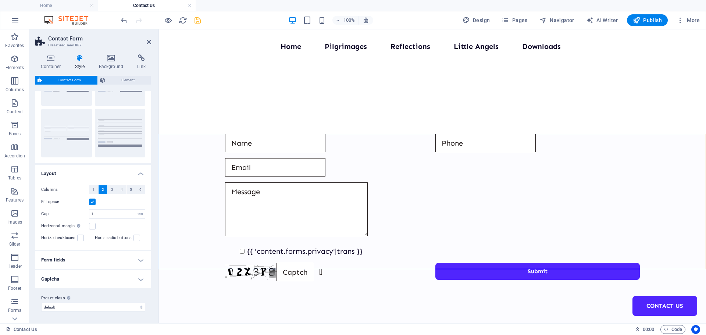
click at [139, 257] on h4 "Form fields" at bounding box center [93, 260] width 116 height 18
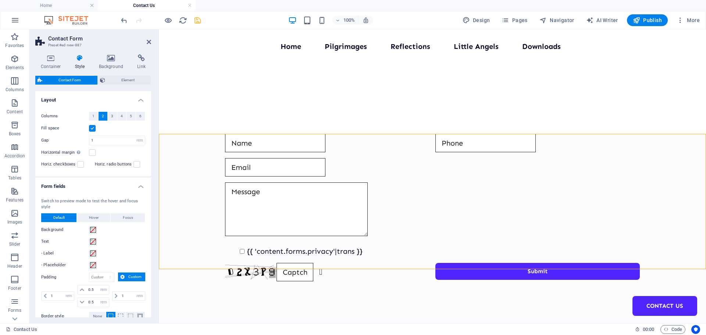
scroll to position [163, 0]
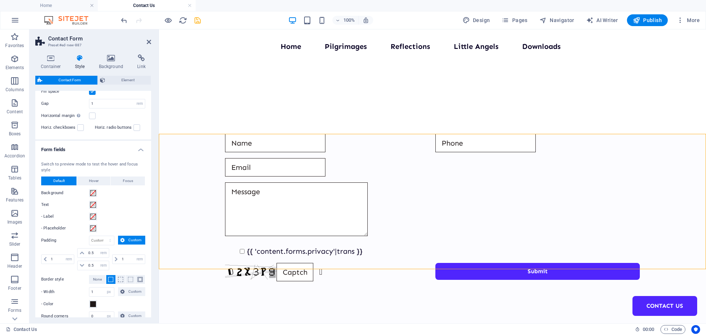
click at [140, 240] on span "Custom" at bounding box center [135, 240] width 16 height 9
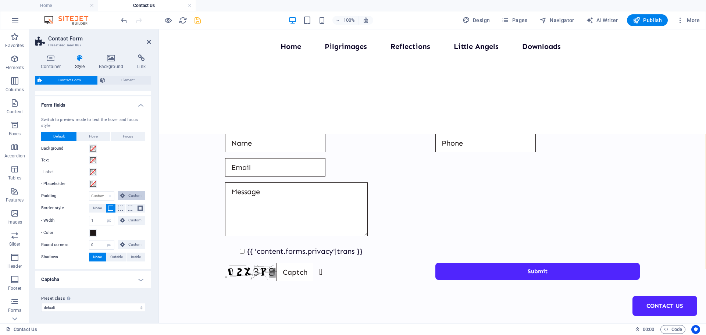
scroll to position [208, 0]
click at [122, 306] on select "edu default Add preset class" at bounding box center [93, 307] width 104 height 9
click at [153, 227] on div "Container Style Background Link Size Height Default px rem % vh vw Min. height …" at bounding box center [93, 186] width 128 height 275
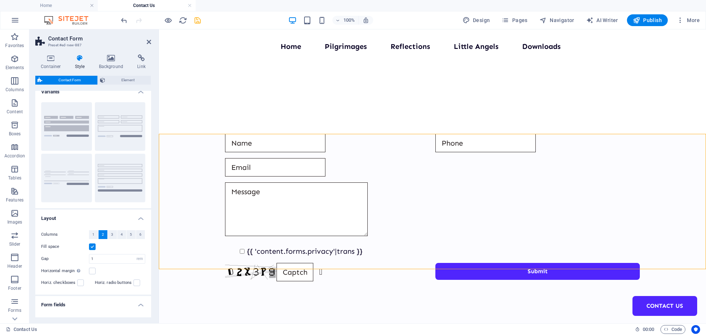
scroll to position [0, 0]
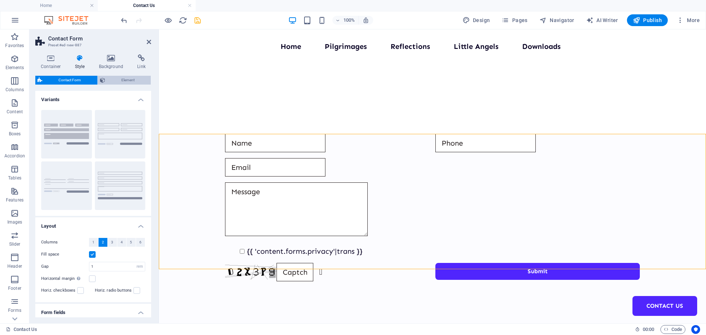
click at [124, 83] on span "Element" at bounding box center [128, 80] width 42 height 9
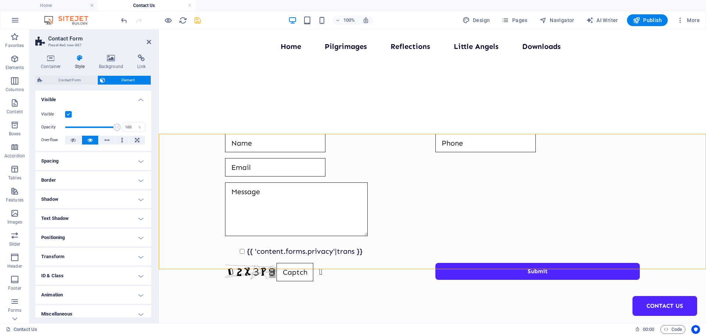
scroll to position [6, 0]
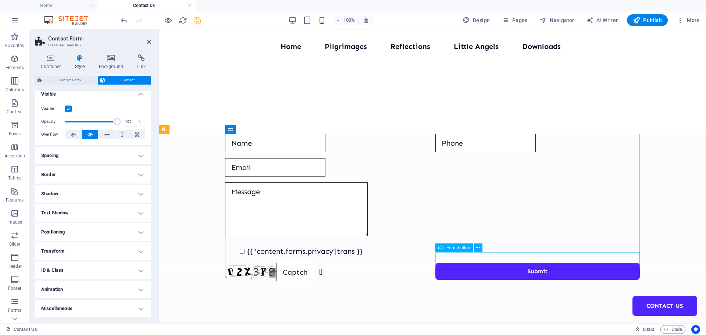
click at [493, 263] on div "Submit" at bounding box center [537, 272] width 204 height 18
click at [264, 231] on icon at bounding box center [263, 230] width 4 height 8
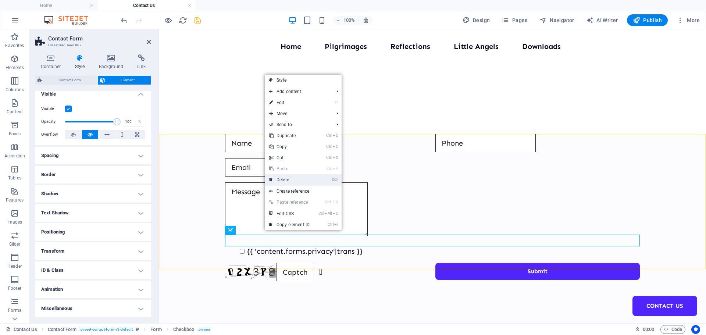
click at [288, 180] on link "⌦ Delete" at bounding box center [289, 179] width 49 height 11
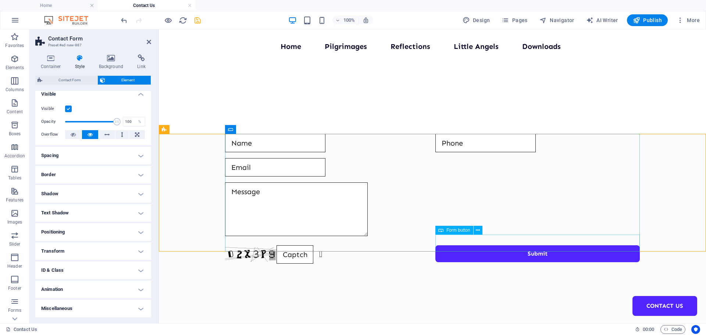
click at [479, 245] on div "Submit" at bounding box center [537, 254] width 204 height 18
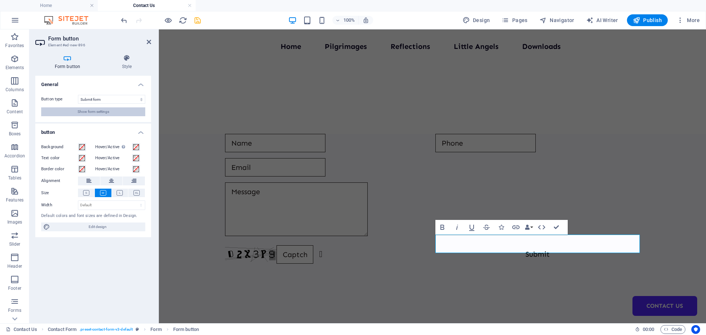
click at [101, 112] on span "Show form settings" at bounding box center [94, 111] width 32 height 9
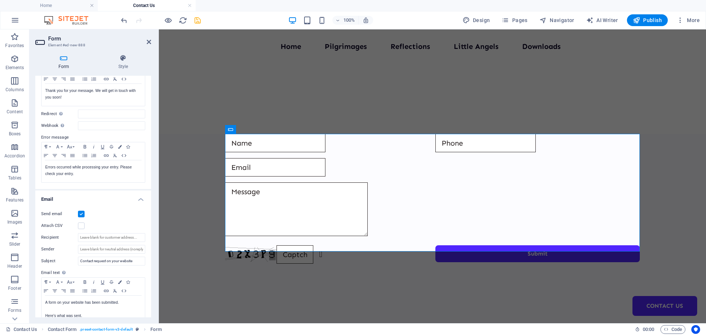
scroll to position [110, 0]
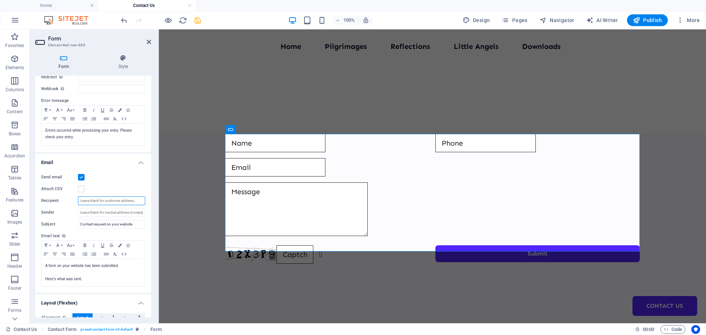
click at [92, 200] on input "Recipient" at bounding box center [111, 200] width 67 height 9
type input "[EMAIL_ADDRESS][DOMAIN_NAME]"
click at [82, 189] on label at bounding box center [81, 189] width 7 height 7
click at [0, 0] on input "Attach CSV" at bounding box center [0, 0] width 0 height 0
click at [82, 189] on label at bounding box center [81, 189] width 7 height 7
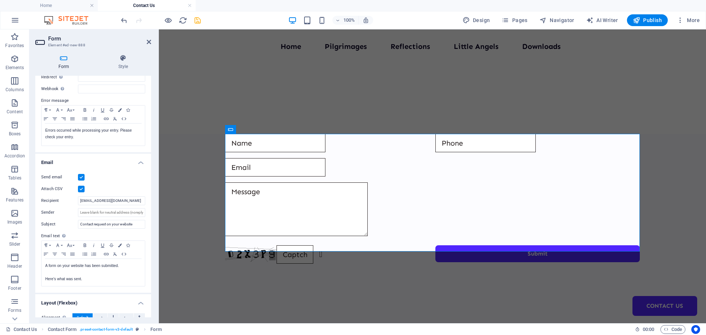
click at [0, 0] on input "Attach CSV" at bounding box center [0, 0] width 0 height 0
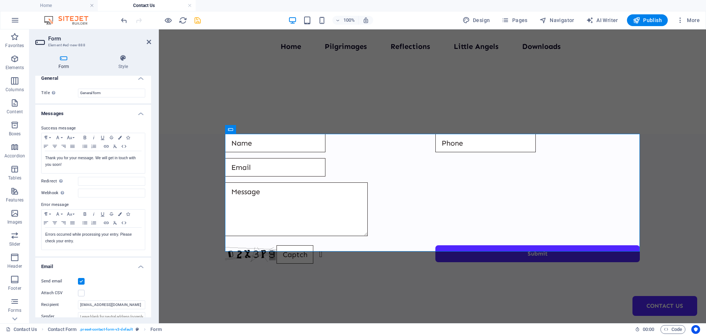
scroll to position [0, 0]
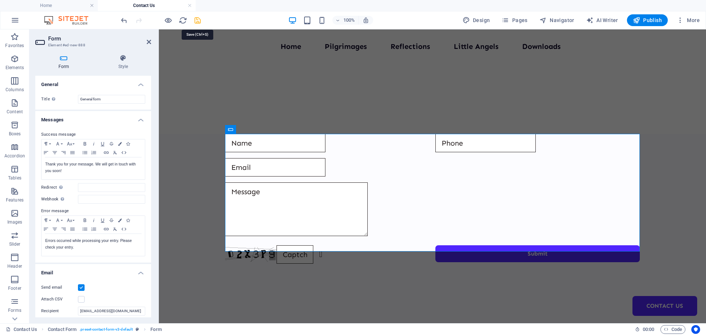
click at [195, 21] on icon "save" at bounding box center [197, 20] width 8 height 8
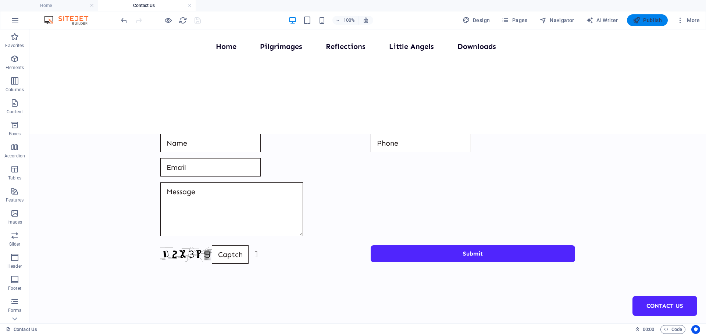
click at [650, 17] on span "Publish" at bounding box center [647, 20] width 29 height 7
